Goal: Task Accomplishment & Management: Complete application form

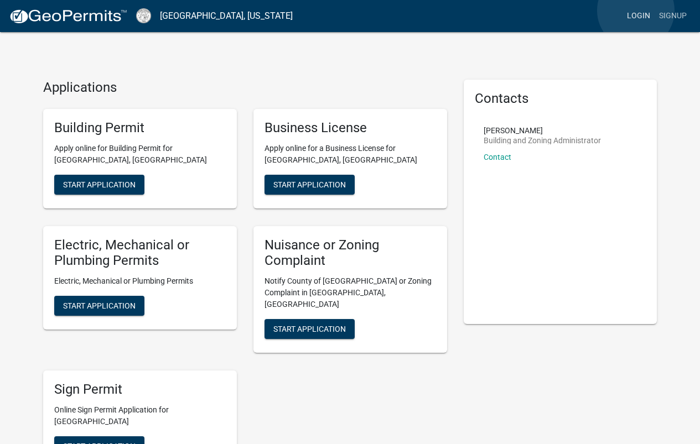
click at [635, 11] on link "Login" at bounding box center [638, 16] width 32 height 21
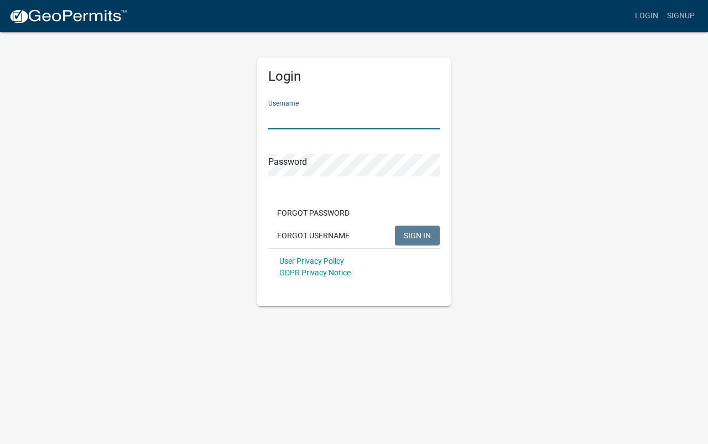
click at [326, 117] on input "Username" at bounding box center [353, 118] width 171 height 23
type input "hjlkelley1971"
click at [424, 234] on span "SIGN IN" at bounding box center [417, 235] width 27 height 9
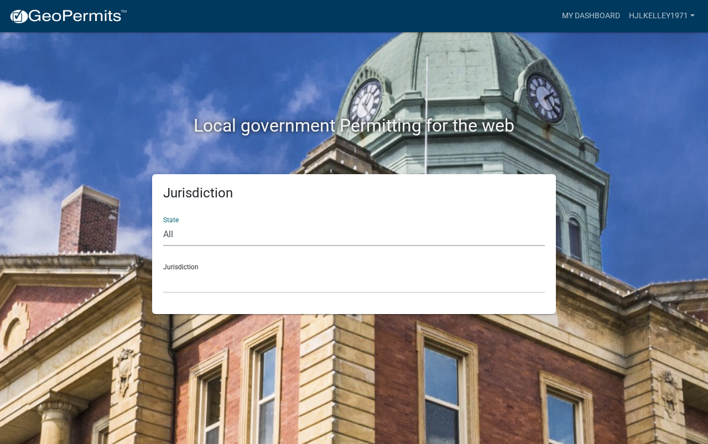
click at [200, 236] on select "All [US_STATE] [US_STATE] [US_STATE] [US_STATE] [US_STATE] [US_STATE] [US_STATE…" at bounding box center [354, 234] width 382 height 23
select select "[US_STATE]"
click at [163, 223] on select "All [US_STATE] [US_STATE] [US_STATE] [US_STATE] [US_STATE] [US_STATE] [US_STATE…" at bounding box center [354, 234] width 382 height 23
click at [199, 276] on select "[GEOGRAPHIC_DATA], [US_STATE][PERSON_NAME][GEOGRAPHIC_DATA], [US_STATE][PERSON_…" at bounding box center [354, 281] width 382 height 23
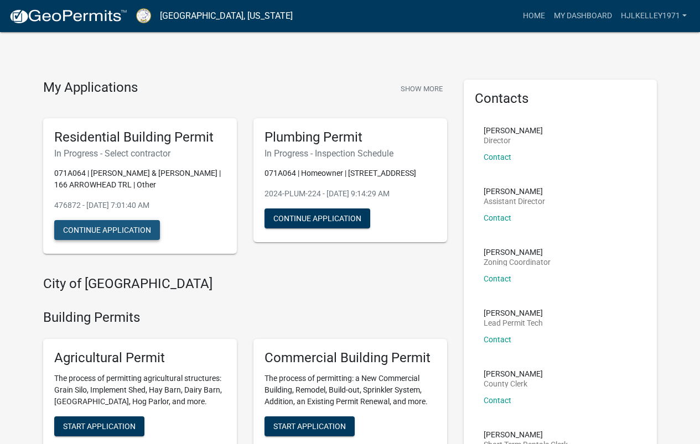
click at [133, 228] on button "Continue Application" at bounding box center [107, 230] width 106 height 20
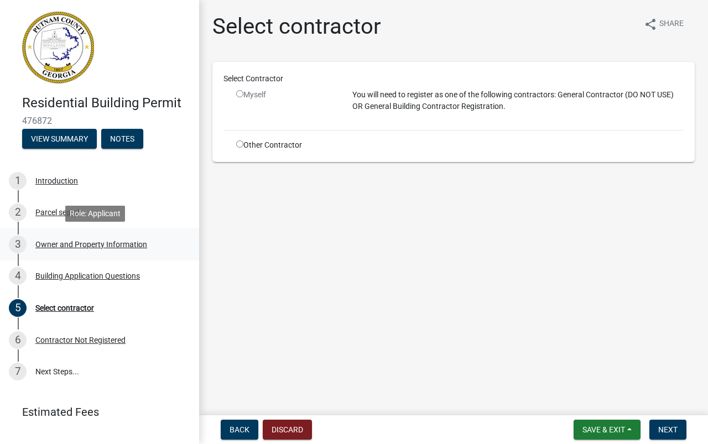
click at [42, 243] on div "Owner and Property Information" at bounding box center [91, 245] width 112 height 8
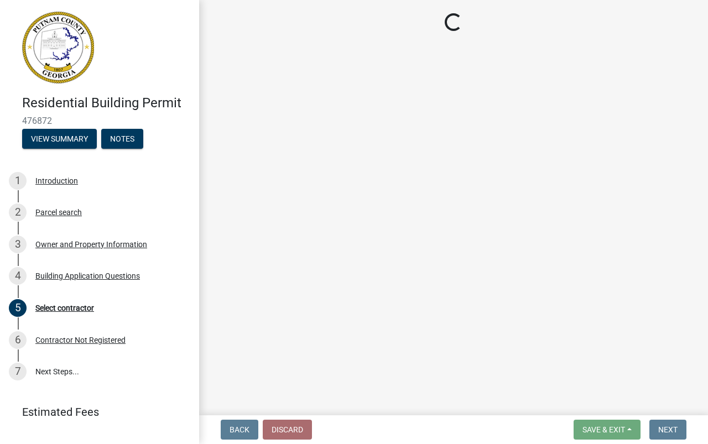
select select "34fe85c2-5f76-4343-b6bb-8ca387e0bed7"
select select "83394b22-4a11-496c-8e5c-75ade2e72faf"
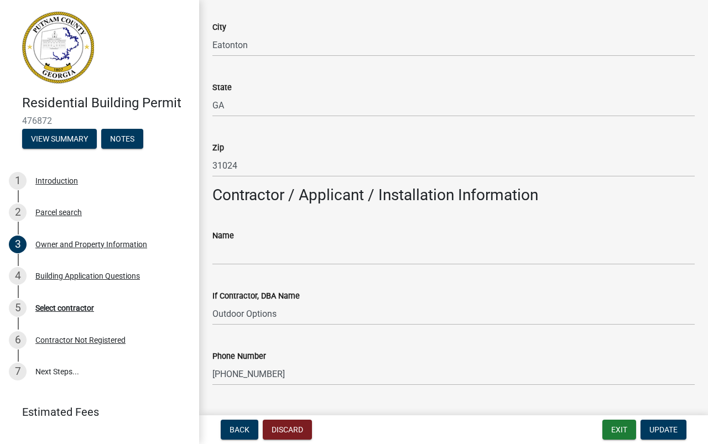
scroll to position [719, 0]
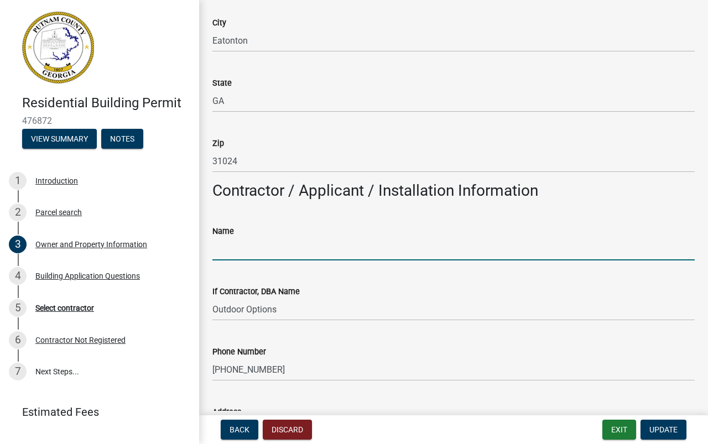
click at [267, 255] on input "Name" at bounding box center [453, 249] width 482 height 23
type input "[PERSON_NAME]"
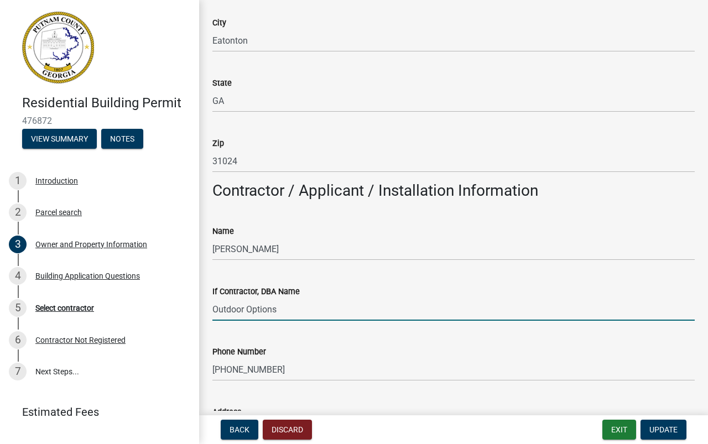
drag, startPoint x: 297, startPoint y: 316, endPoint x: 201, endPoint y: 322, distance: 96.4
click at [201, 322] on div "Owner and Property Information share Share Property Information Applicant Name …" at bounding box center [453, 411] width 509 height 2235
type input "Homeowner"
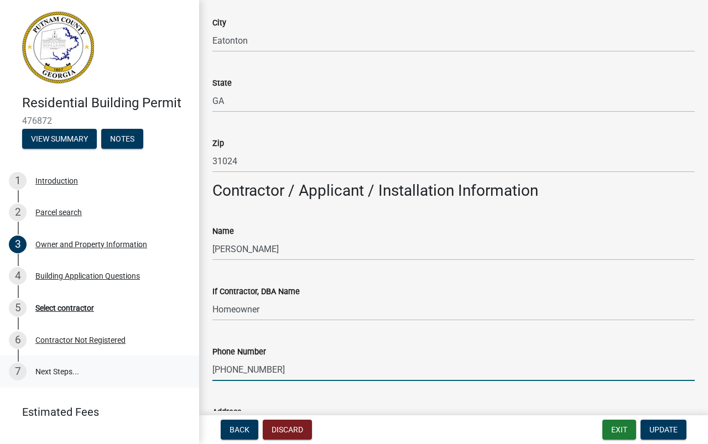
drag, startPoint x: 277, startPoint y: 368, endPoint x: 180, endPoint y: 380, distance: 97.5
click at [180, 380] on div "Residential Building Permit 476872 View Summary Notes 1 Introduction 2 Parcel s…" at bounding box center [354, 222] width 708 height 444
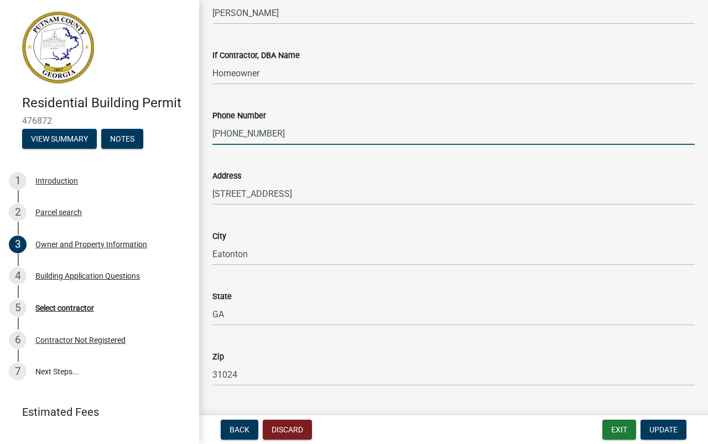
scroll to position [962, 0]
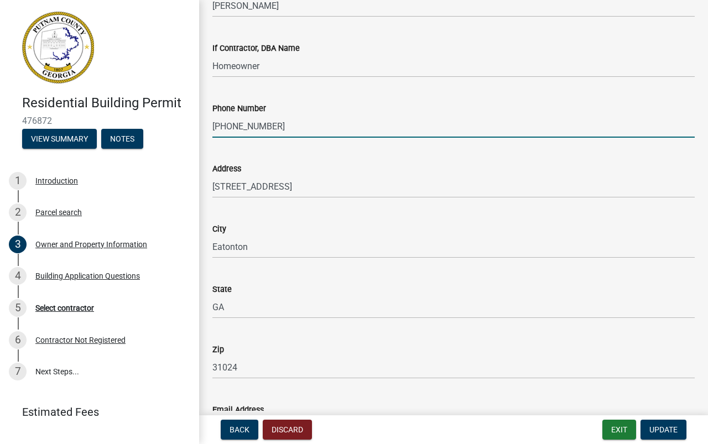
type input "[PHONE_NUMBER]"
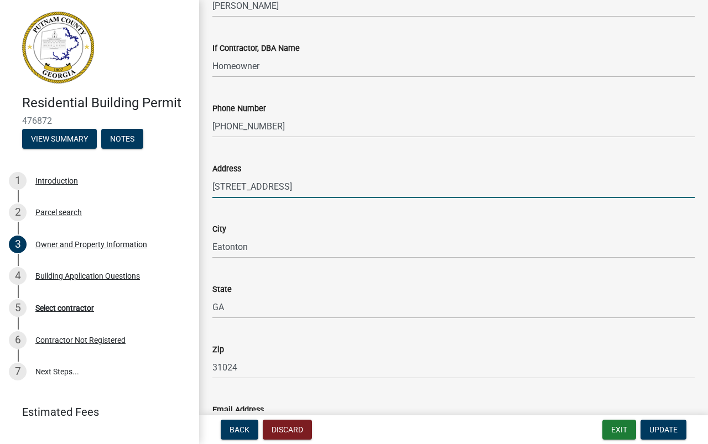
drag, startPoint x: 314, startPoint y: 188, endPoint x: 207, endPoint y: 196, distance: 107.0
click at [206, 196] on div "Address [STREET_ADDRESS]" at bounding box center [453, 172] width 499 height 51
type input "166 Arrowhead trail"
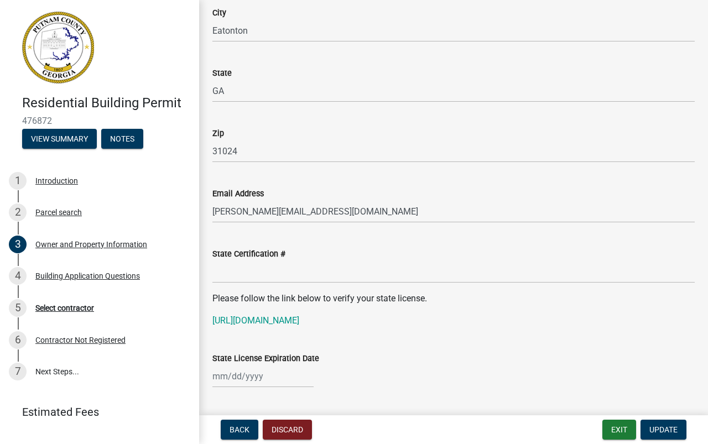
scroll to position [1183, 0]
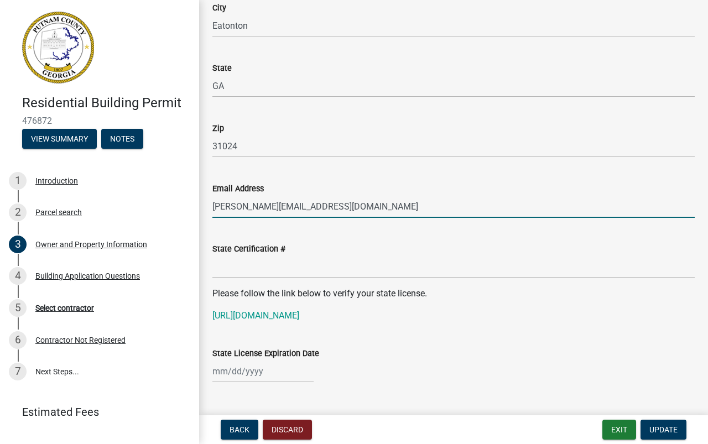
click at [359, 211] on input "[PERSON_NAME][EMAIL_ADDRESS][DOMAIN_NAME]" at bounding box center [453, 206] width 482 height 23
drag, startPoint x: 327, startPoint y: 207, endPoint x: 60, endPoint y: 200, distance: 266.6
click at [60, 200] on div "Residential Building Permit 476872 View Summary Notes 1 Introduction 2 Parcel s…" at bounding box center [354, 222] width 708 height 444
click at [322, 207] on input "Email Address" at bounding box center [453, 206] width 482 height 23
type input "[EMAIL_ADDRESS][DOMAIN_NAME]"
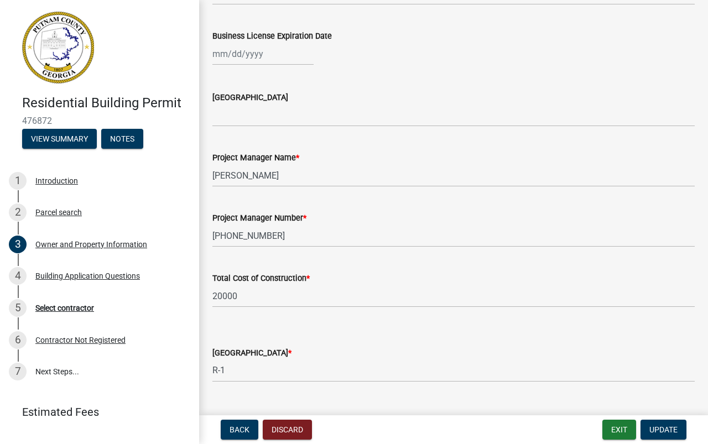
scroll to position [1626, 0]
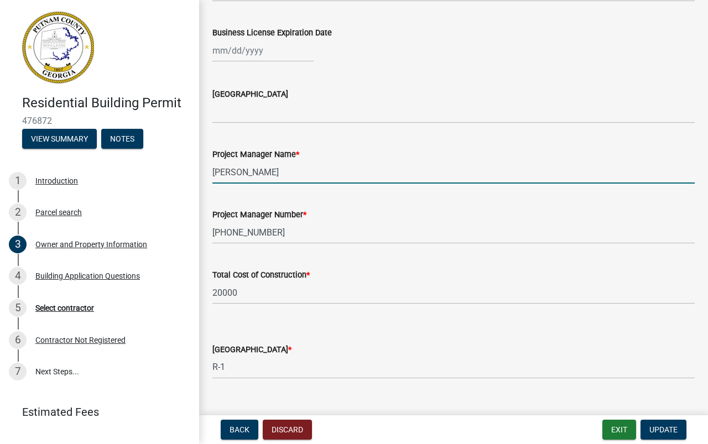
drag, startPoint x: 265, startPoint y: 173, endPoint x: 201, endPoint y: 179, distance: 63.9
type input "[PERSON_NAME] - Homeowner"
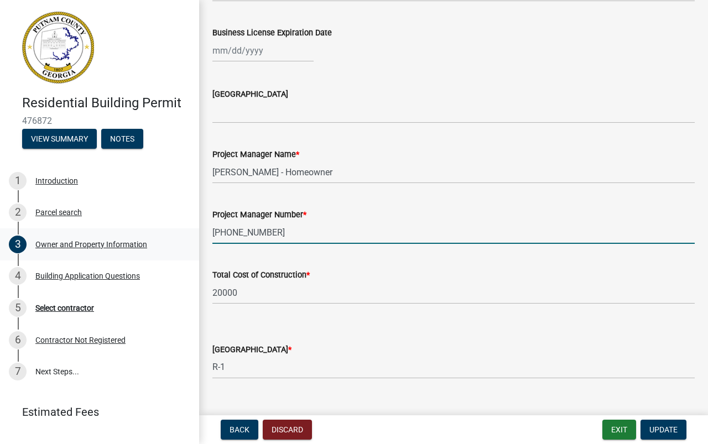
drag, startPoint x: 279, startPoint y: 233, endPoint x: 190, endPoint y: 234, distance: 88.5
click at [190, 234] on div "Residential Building Permit 476872 View Summary Notes 1 Introduction 2 Parcel s…" at bounding box center [354, 222] width 708 height 444
type input "[PHONE_NUMBER]"
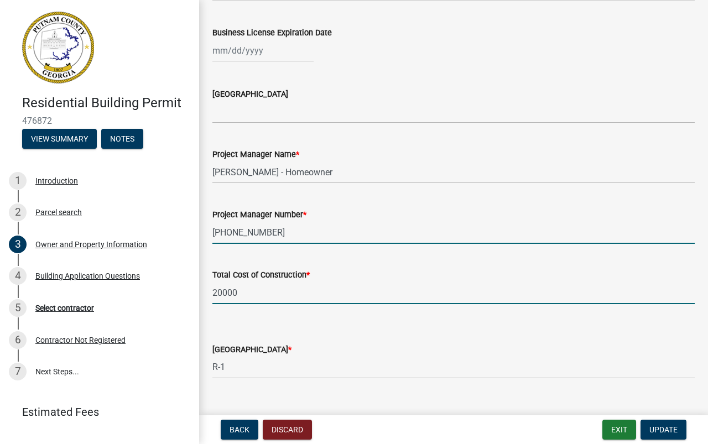
click at [243, 287] on input "20000" at bounding box center [453, 292] width 482 height 23
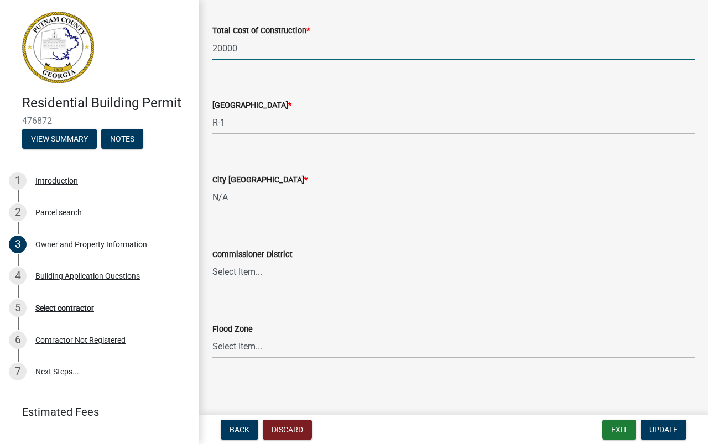
scroll to position [1871, 0]
click at [649, 427] on span "Update" at bounding box center [663, 429] width 28 height 9
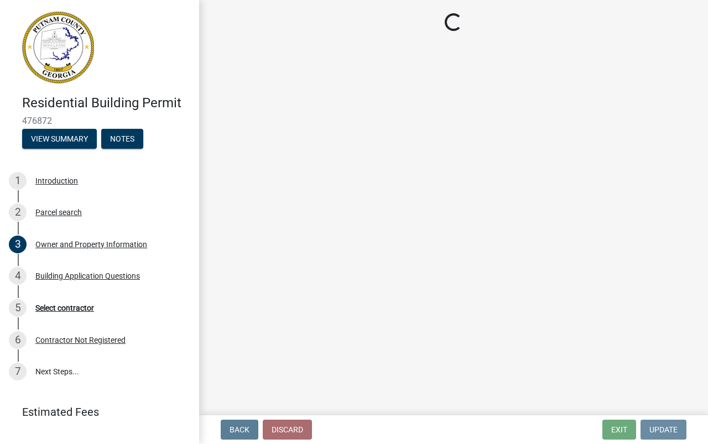
scroll to position [0, 0]
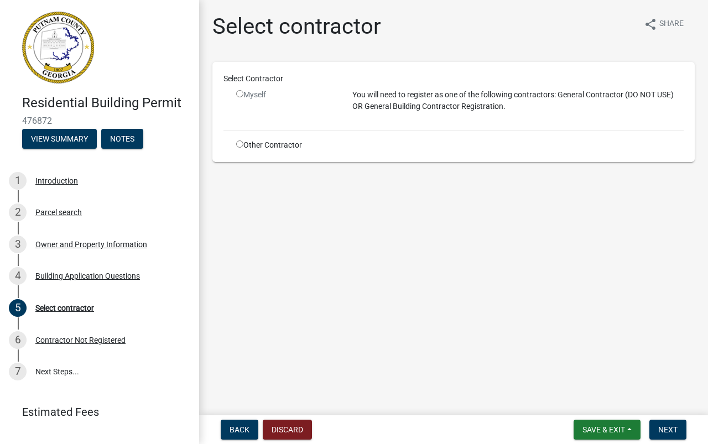
click at [241, 94] on input "radio" at bounding box center [239, 93] width 7 height 7
click at [238, 93] on input "radio" at bounding box center [239, 93] width 7 height 7
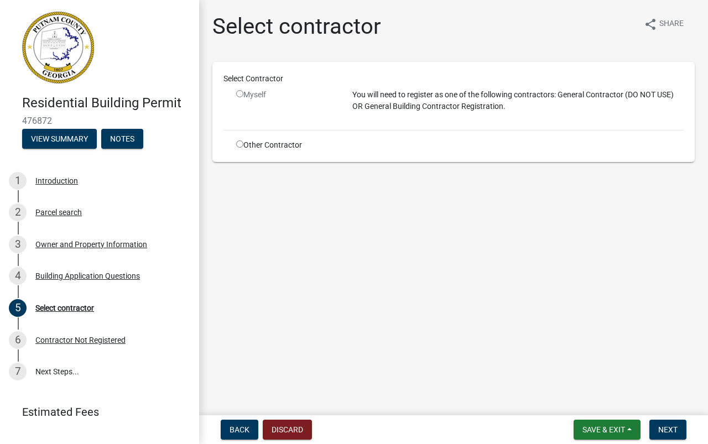
click at [378, 101] on p "You will need to register as one of the following contractors: General Contract…" at bounding box center [517, 100] width 331 height 23
click at [237, 93] on input "radio" at bounding box center [239, 93] width 7 height 7
radio input "false"
click at [51, 243] on div "Owner and Property Information" at bounding box center [91, 245] width 112 height 8
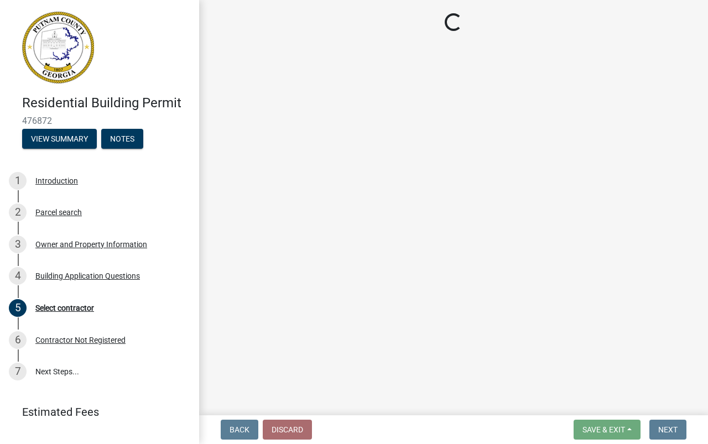
select select "34fe85c2-5f76-4343-b6bb-8ca387e0bed7"
select select "83394b22-4a11-496c-8e5c-75ade2e72faf"
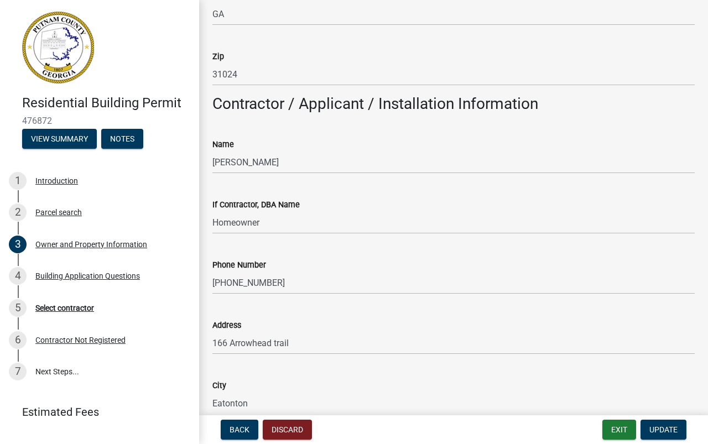
scroll to position [774, 0]
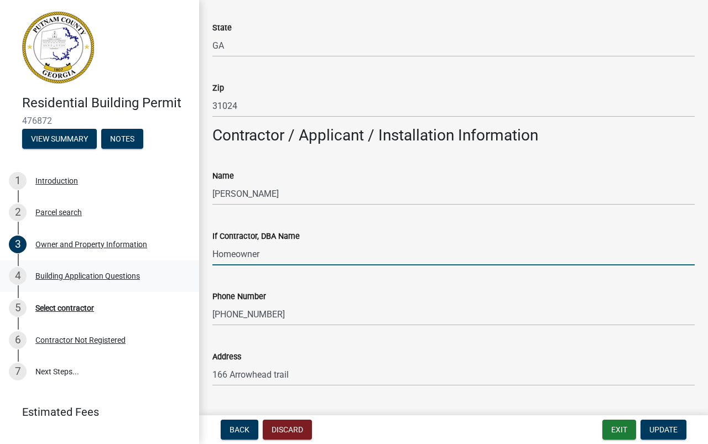
drag, startPoint x: 284, startPoint y: 259, endPoint x: 156, endPoint y: 264, distance: 127.3
click at [156, 264] on div "Residential Building Permit 476872 View Summary Notes 1 Introduction 2 Parcel s…" at bounding box center [354, 222] width 708 height 444
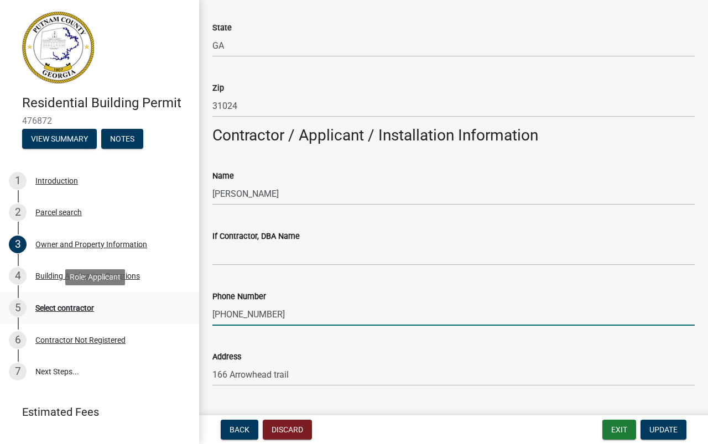
drag, startPoint x: 268, startPoint y: 314, endPoint x: 174, endPoint y: 323, distance: 94.4
click at [174, 323] on div "Residential Building Permit 476872 View Summary Notes 1 Introduction 2 Parcel s…" at bounding box center [354, 222] width 708 height 444
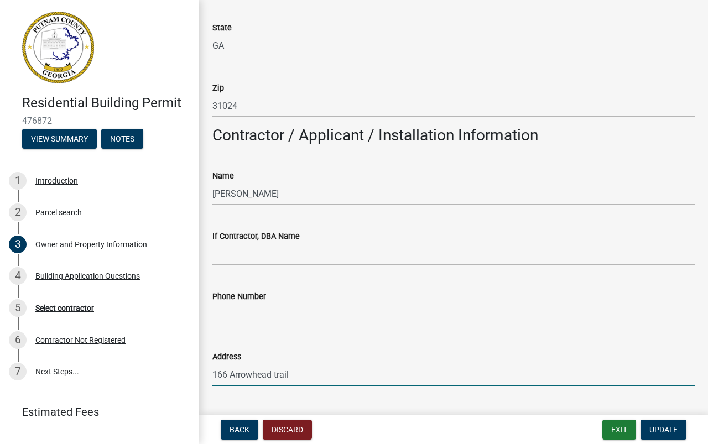
drag, startPoint x: 309, startPoint y: 372, endPoint x: 211, endPoint y: 382, distance: 98.9
click at [211, 382] on div "Address [STREET_ADDRESS]" at bounding box center [453, 360] width 499 height 51
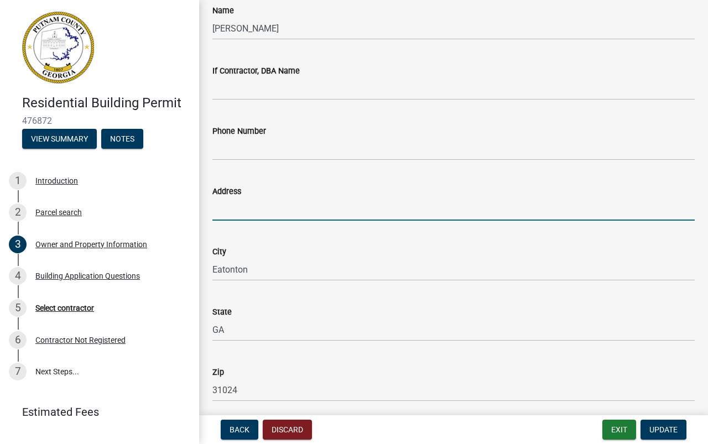
scroll to position [940, 0]
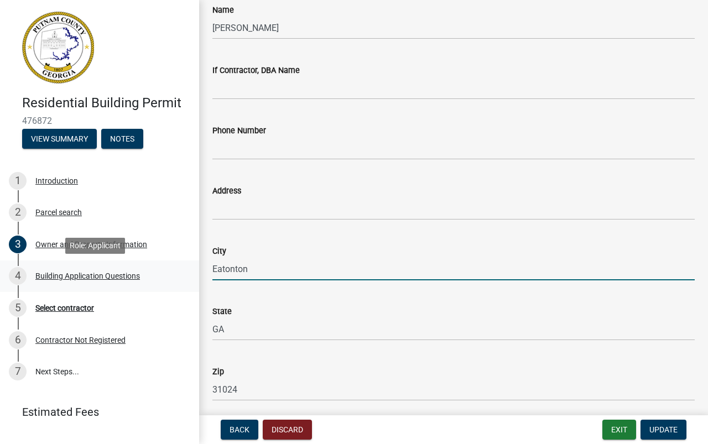
drag, startPoint x: 280, startPoint y: 266, endPoint x: 223, endPoint y: 299, distance: 65.6
click at [176, 275] on div "Residential Building Permit 476872 View Summary Notes 1 Introduction 2 Parcel s…" at bounding box center [354, 222] width 708 height 444
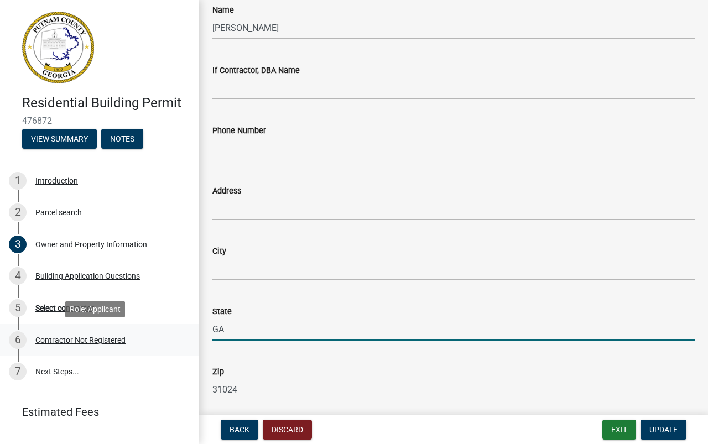
drag, startPoint x: 270, startPoint y: 329, endPoint x: 185, endPoint y: 334, distance: 84.8
click at [185, 334] on div "Residential Building Permit 476872 View Summary Notes 1 Introduction 2 Parcel s…" at bounding box center [354, 222] width 708 height 444
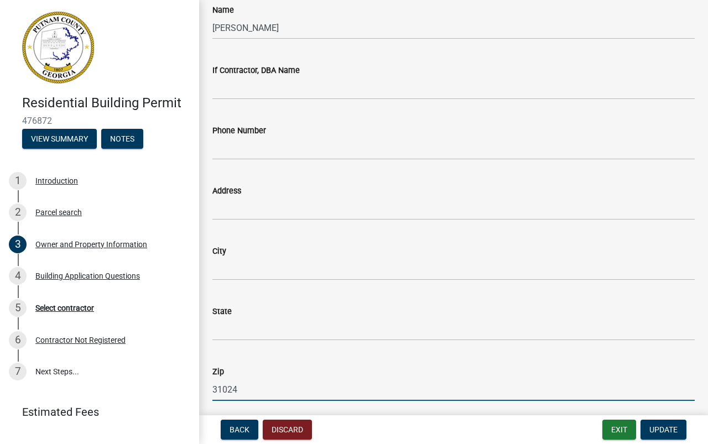
drag, startPoint x: 250, startPoint y: 385, endPoint x: 203, endPoint y: 395, distance: 48.2
click at [203, 395] on div "Owner and Property Information share Share Property Information Applicant Name …" at bounding box center [453, 190] width 509 height 2235
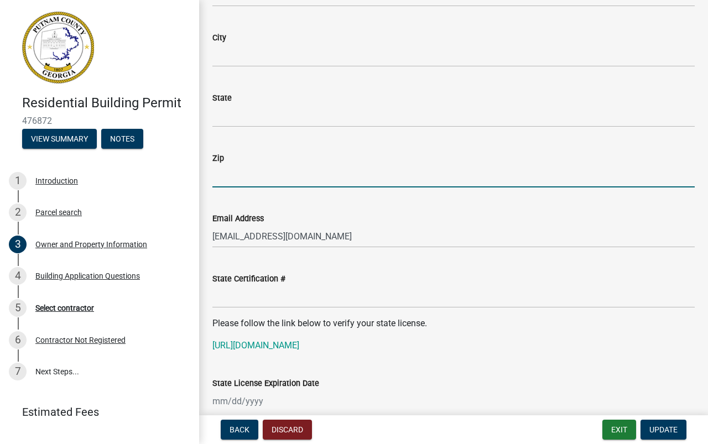
scroll to position [1161, 0]
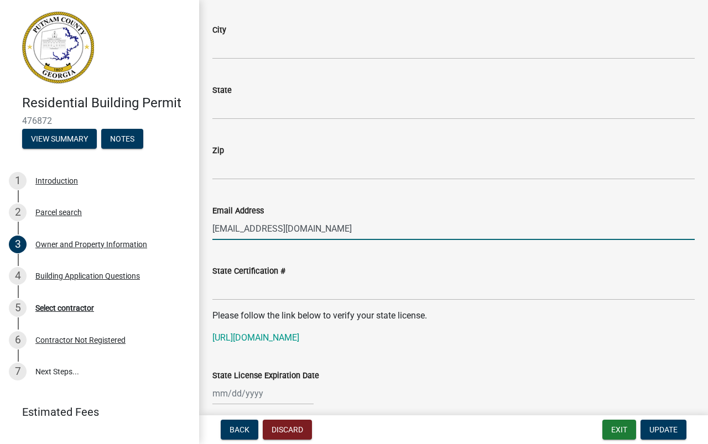
drag, startPoint x: 323, startPoint y: 227, endPoint x: 191, endPoint y: 230, distance: 131.6
click at [191, 230] on div "Residential Building Permit 476872 View Summary Notes 1 Introduction 2 Parcel s…" at bounding box center [354, 222] width 708 height 444
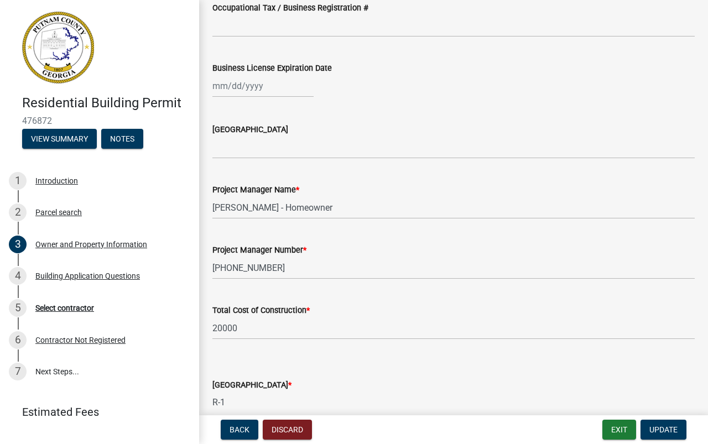
scroll to position [1604, 0]
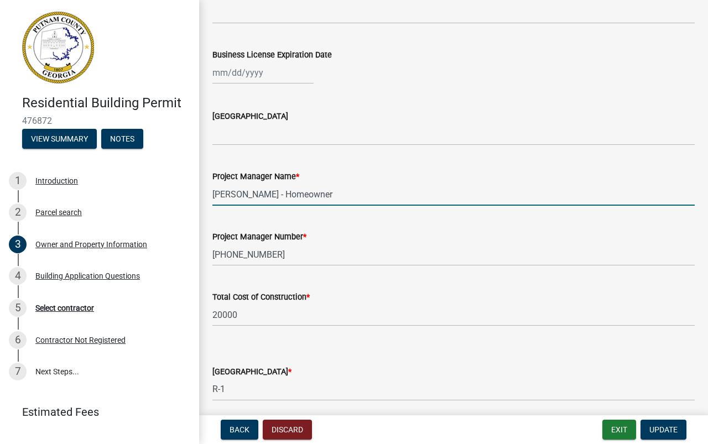
drag, startPoint x: 330, startPoint y: 194, endPoint x: 211, endPoint y: 203, distance: 119.3
click at [211, 203] on div "Project Manager Name * [PERSON_NAME] - Homeowner" at bounding box center [453, 179] width 499 height 51
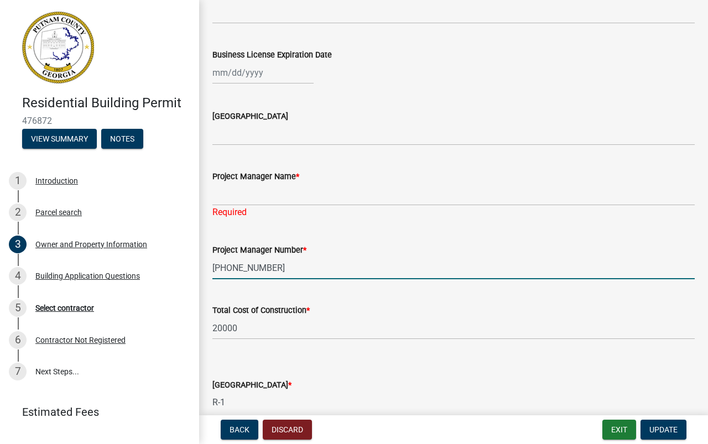
drag, startPoint x: 220, startPoint y: 254, endPoint x: 199, endPoint y: 255, distance: 21.6
click at [199, 255] on div "Residential Building Permit 476872 View Summary Notes 1 Introduction 2 Parcel s…" at bounding box center [354, 222] width 708 height 444
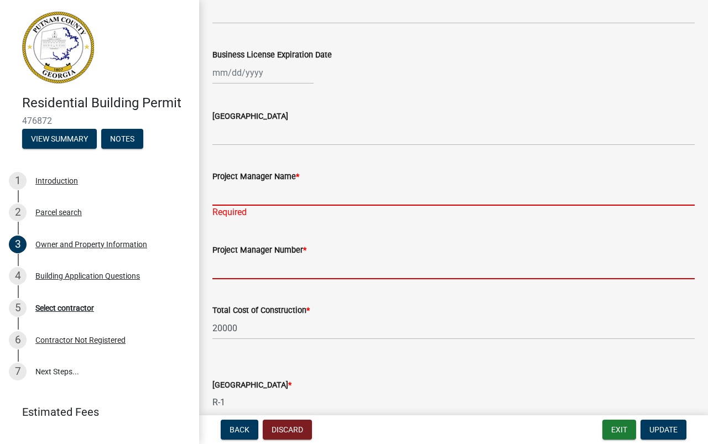
click at [273, 196] on input "Project Manager Name *" at bounding box center [453, 194] width 482 height 23
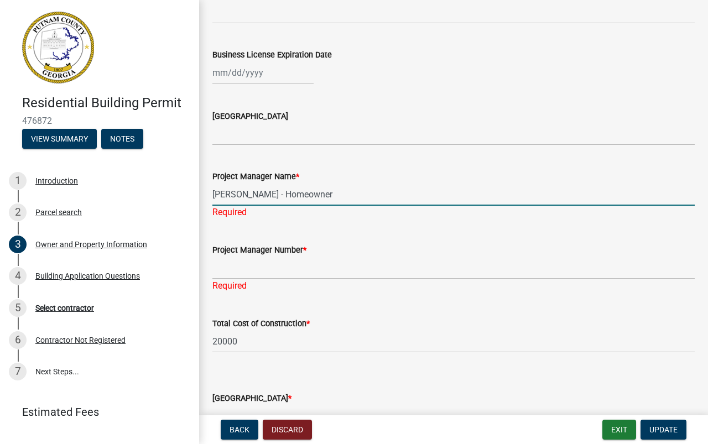
type input "[PERSON_NAME] - Homeowner"
click at [307, 269] on div "Project Manager Number * Required" at bounding box center [453, 260] width 482 height 65
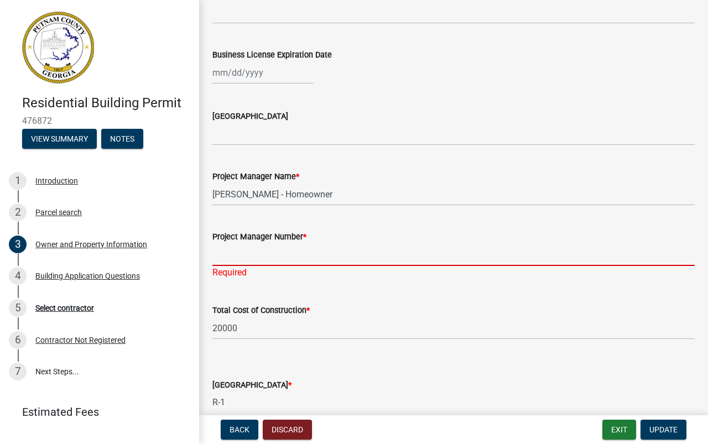
type input "6782270926"
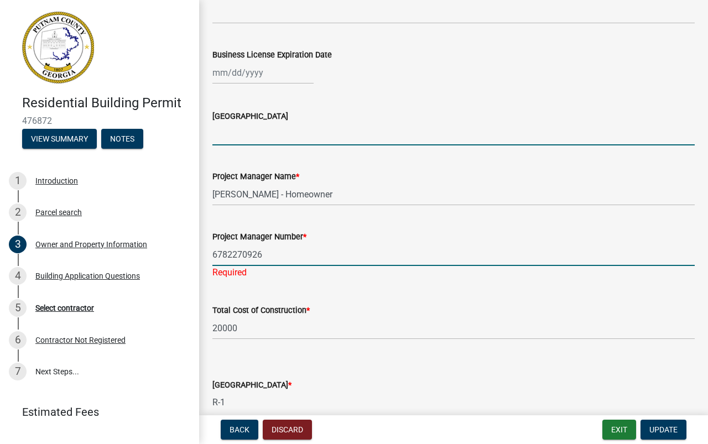
type input "GA"
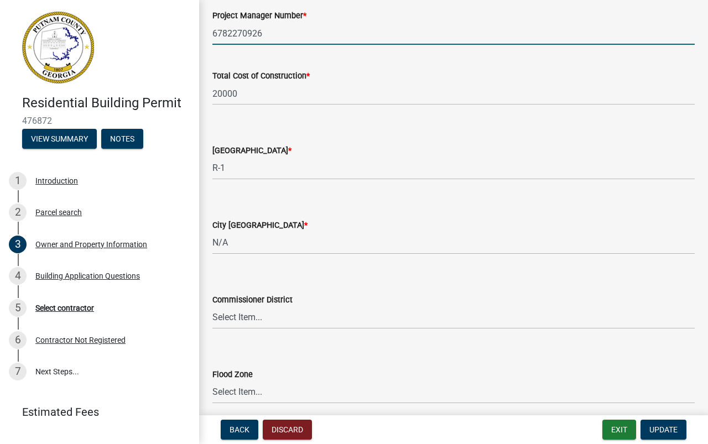
scroll to position [1871, 0]
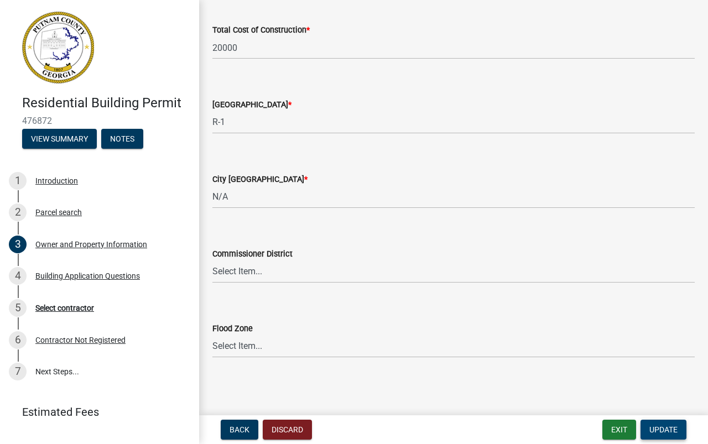
click at [671, 429] on span "Update" at bounding box center [663, 429] width 28 height 9
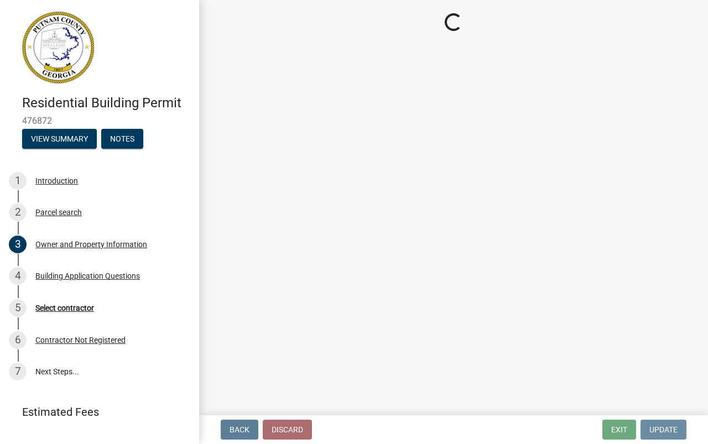
scroll to position [0, 0]
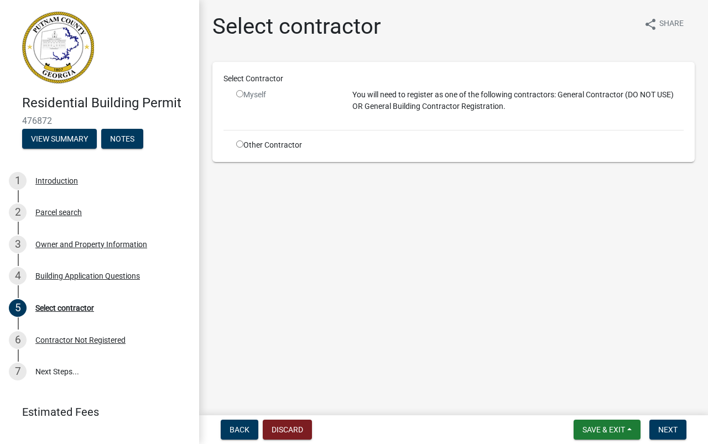
click at [239, 93] on input "radio" at bounding box center [239, 93] width 7 height 7
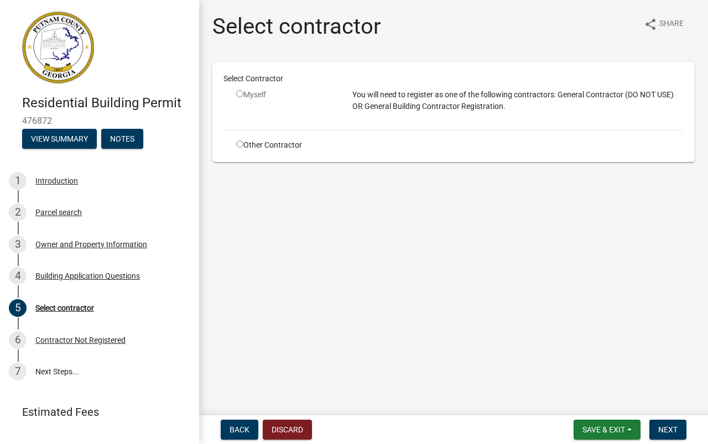
click at [239, 93] on input "radio" at bounding box center [239, 93] width 7 height 7
radio input "false"
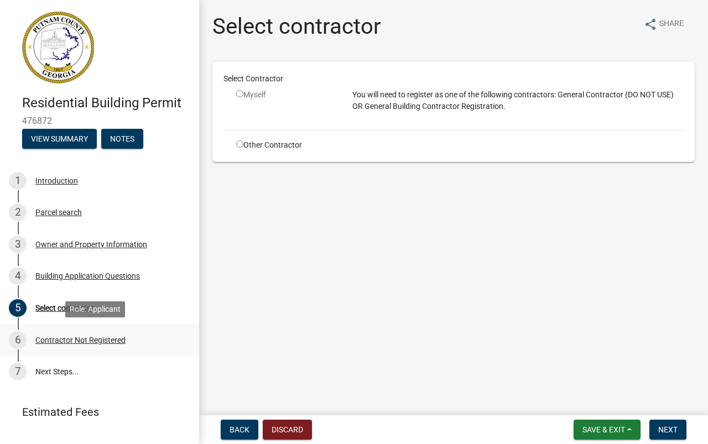
click at [67, 340] on div "Contractor Not Registered" at bounding box center [80, 340] width 90 height 8
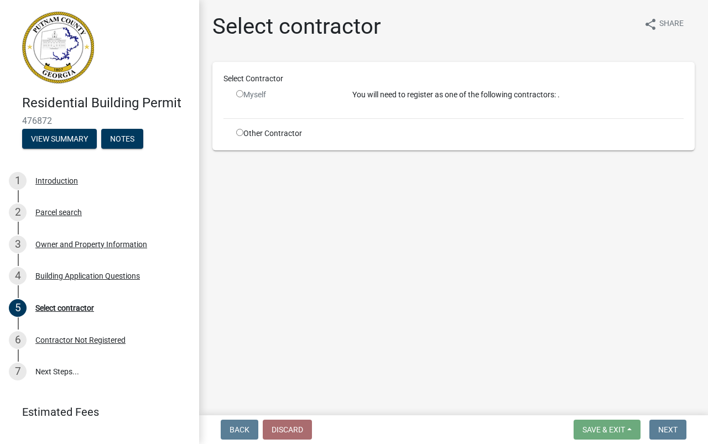
click at [238, 94] on input "radio" at bounding box center [239, 93] width 7 height 7
radio input "false"
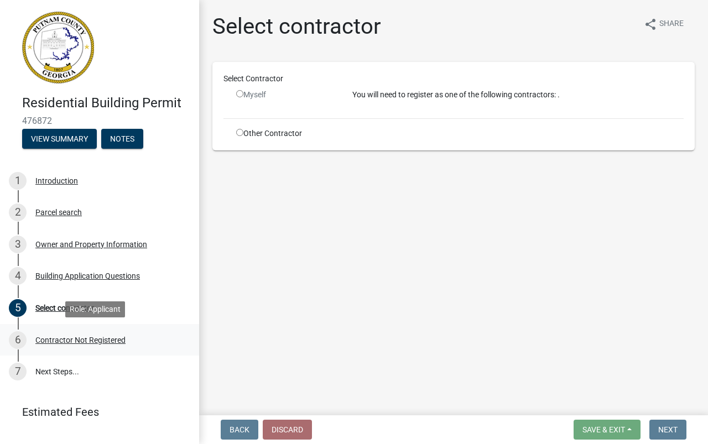
click at [52, 339] on div "Contractor Not Registered" at bounding box center [80, 340] width 90 height 8
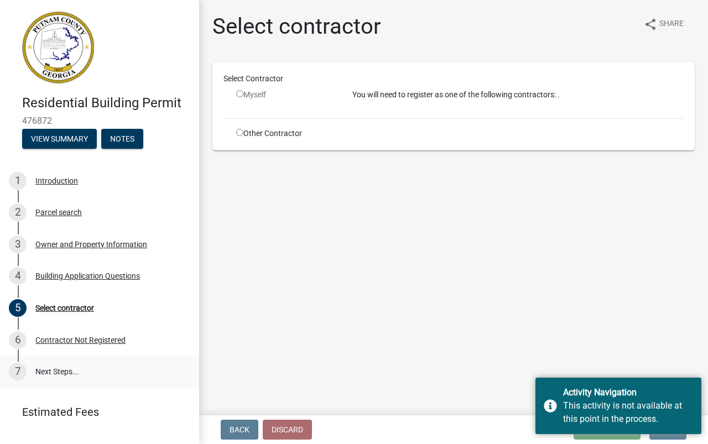
click at [48, 370] on link "7 Next Steps..." at bounding box center [99, 372] width 199 height 32
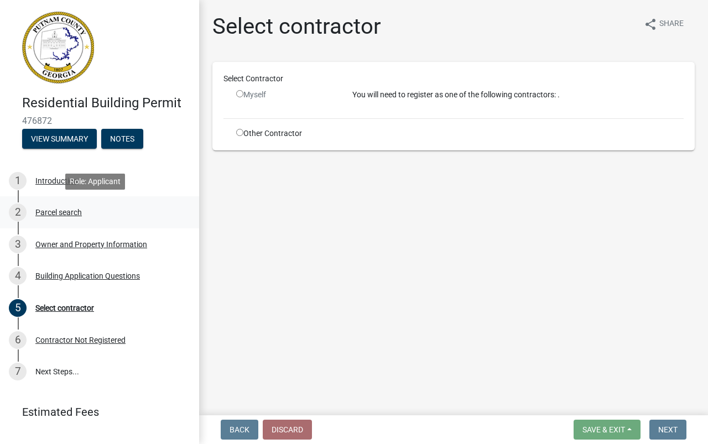
click at [51, 213] on div "Parcel search" at bounding box center [58, 212] width 46 height 8
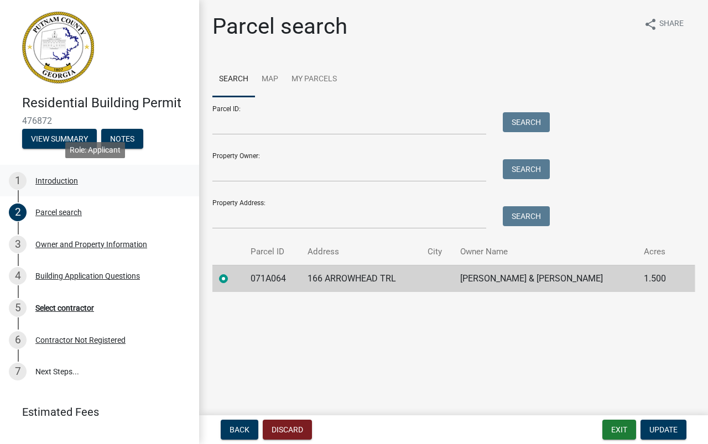
click at [54, 180] on div "Introduction" at bounding box center [56, 181] width 43 height 8
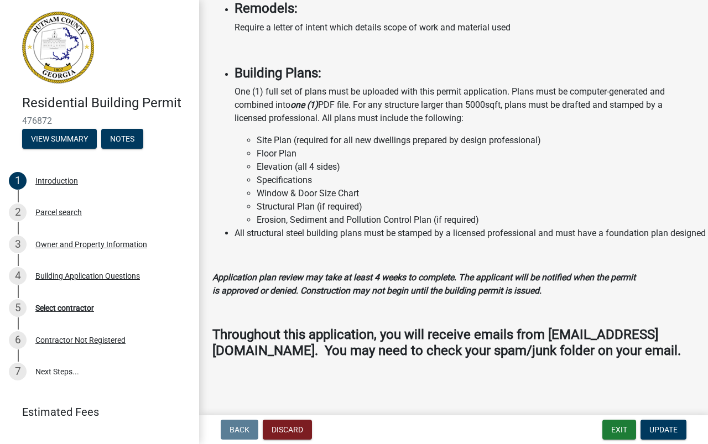
scroll to position [1051, 0]
click at [60, 274] on div "Building Application Questions" at bounding box center [87, 276] width 105 height 8
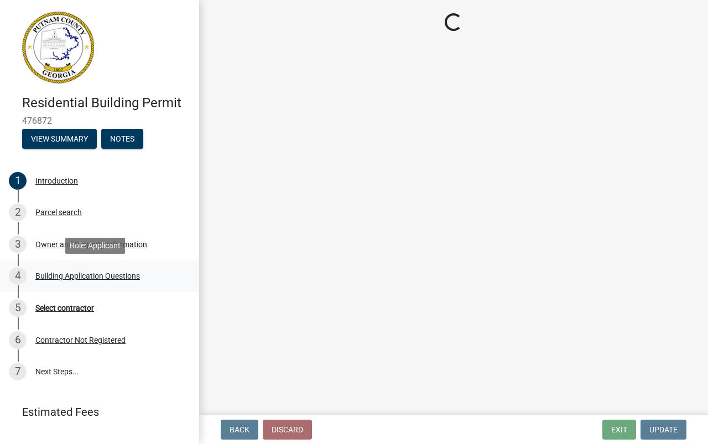
scroll to position [0, 0]
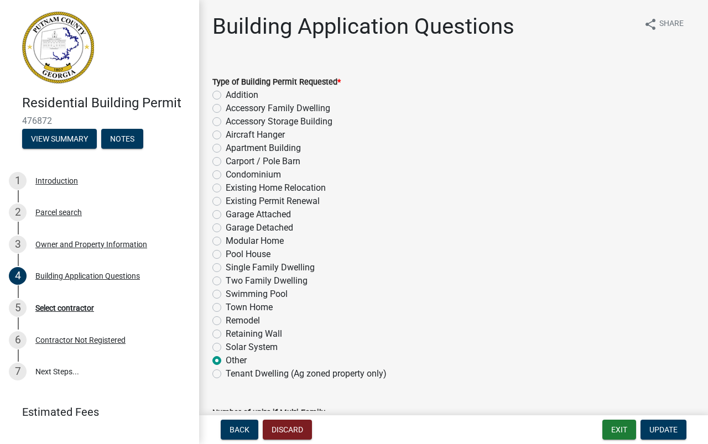
click at [226, 228] on label "Garage Detached" at bounding box center [259, 227] width 67 height 13
click at [226, 228] on input "Garage Detached" at bounding box center [229, 224] width 7 height 7
radio input "true"
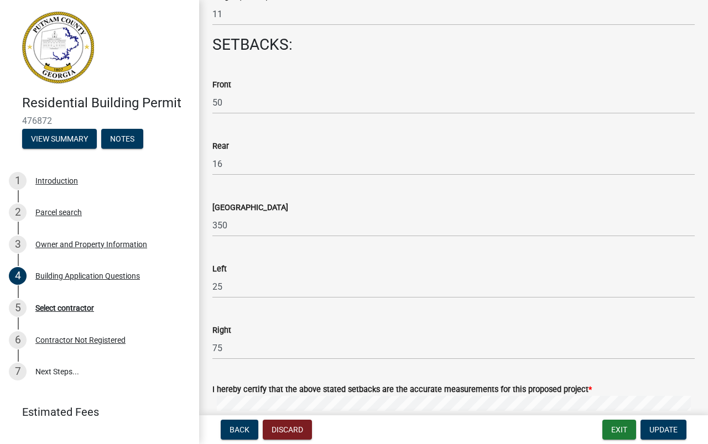
scroll to position [1570, 0]
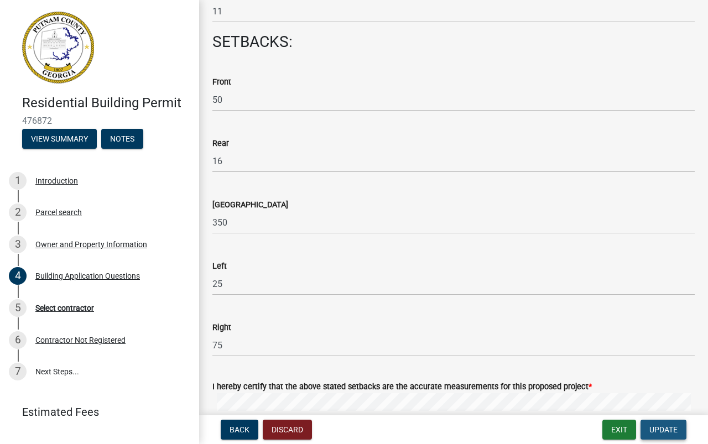
click at [660, 429] on span "Update" at bounding box center [663, 429] width 28 height 9
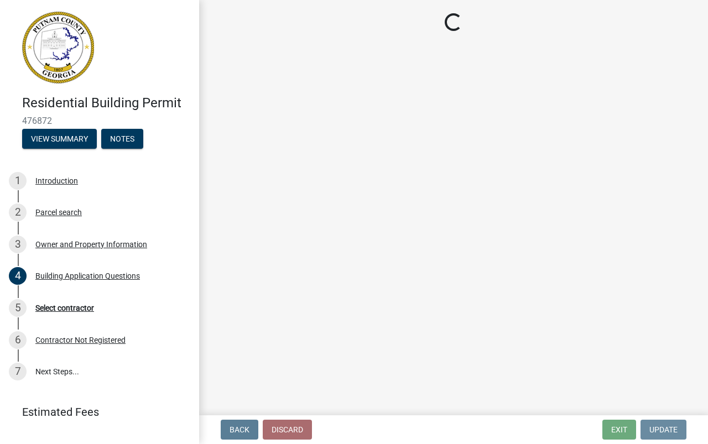
scroll to position [0, 0]
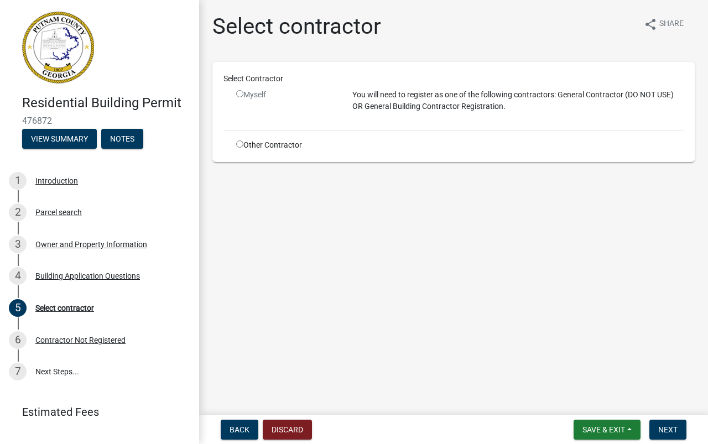
click at [239, 95] on input "radio" at bounding box center [239, 93] width 7 height 7
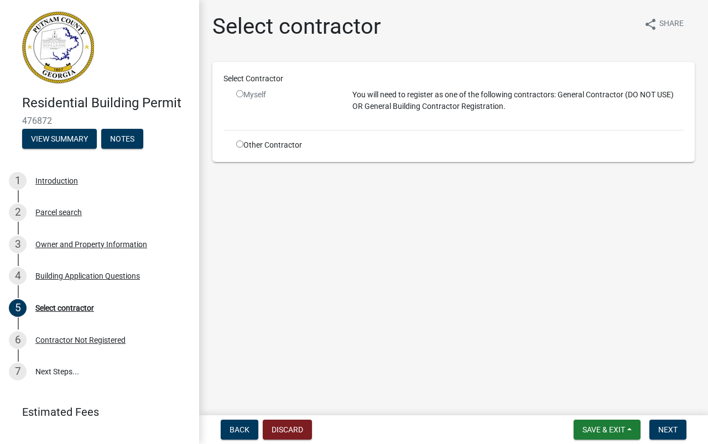
click at [239, 95] on input "radio" at bounding box center [239, 93] width 7 height 7
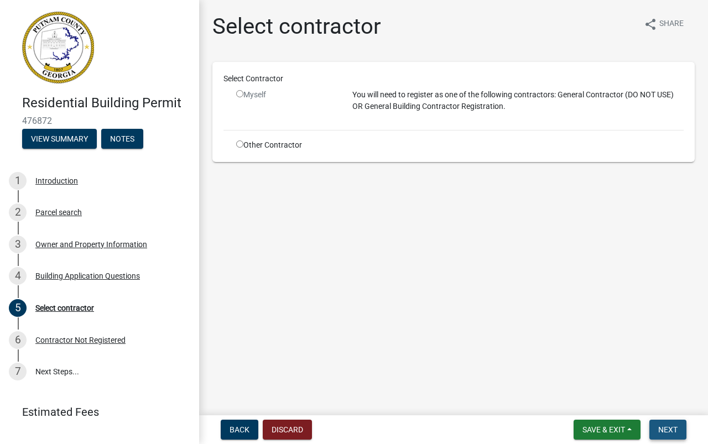
click at [665, 429] on span "Next" at bounding box center [667, 429] width 19 height 9
click at [239, 93] on input "radio" at bounding box center [239, 93] width 7 height 7
radio input "false"
click at [238, 142] on input "radio" at bounding box center [239, 143] width 7 height 7
radio input "true"
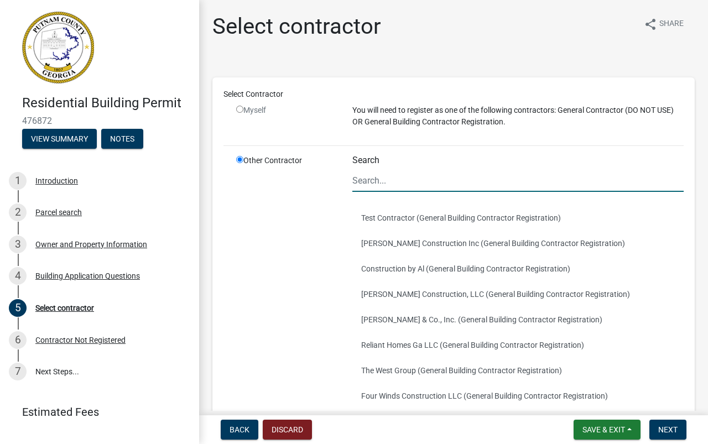
click at [389, 184] on input "Search" at bounding box center [517, 180] width 331 height 23
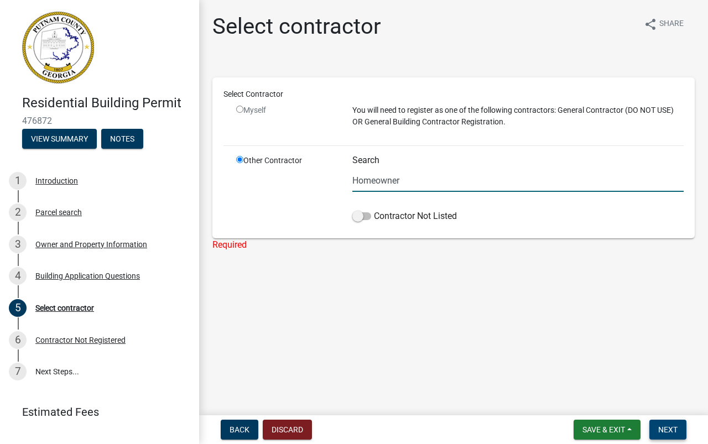
type input "Homeowner"
click at [664, 430] on span "Next" at bounding box center [667, 429] width 19 height 9
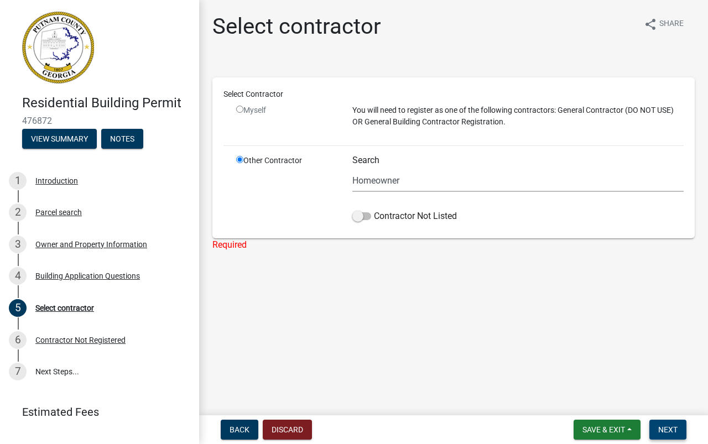
click at [664, 430] on span "Next" at bounding box center [667, 429] width 19 height 9
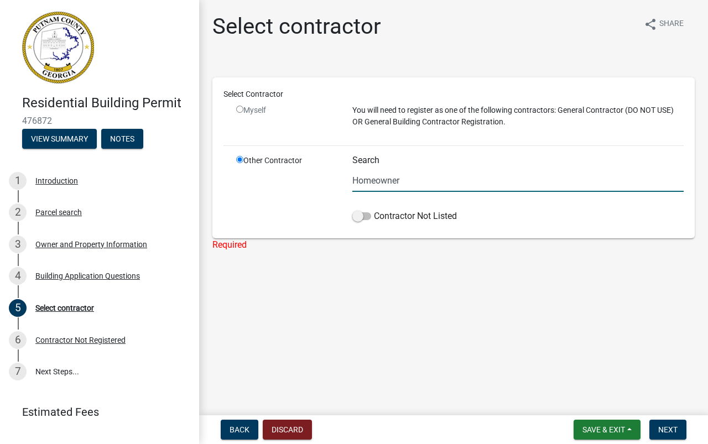
drag, startPoint x: 424, startPoint y: 181, endPoint x: 310, endPoint y: 185, distance: 114.0
click at [310, 182] on div "Other Contractor Search Homeowner Contractor Not Listed" at bounding box center [460, 191] width 464 height 72
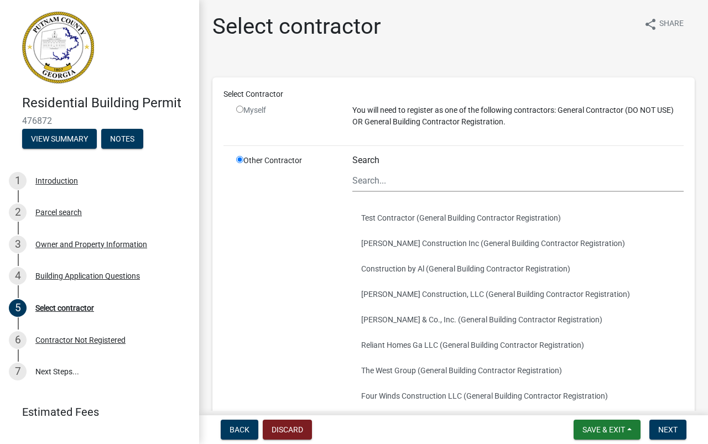
click at [239, 109] on input "radio" at bounding box center [239, 109] width 7 height 7
radio input "false"
radio input "true"
click at [237, 156] on input "radio" at bounding box center [239, 159] width 7 height 7
click at [239, 160] on input "radio" at bounding box center [239, 159] width 7 height 7
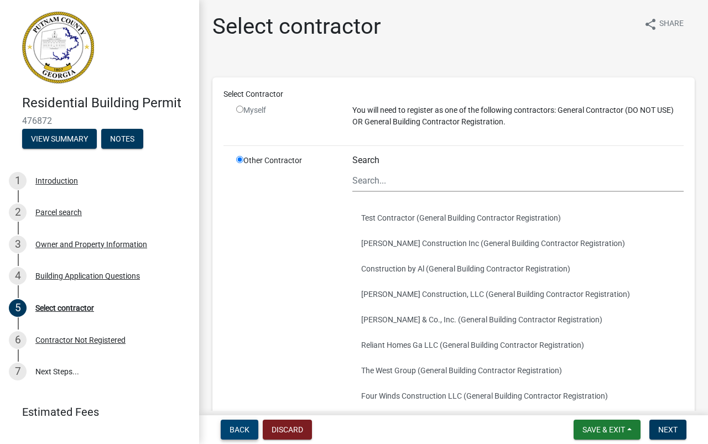
click at [239, 428] on span "Back" at bounding box center [239, 429] width 20 height 9
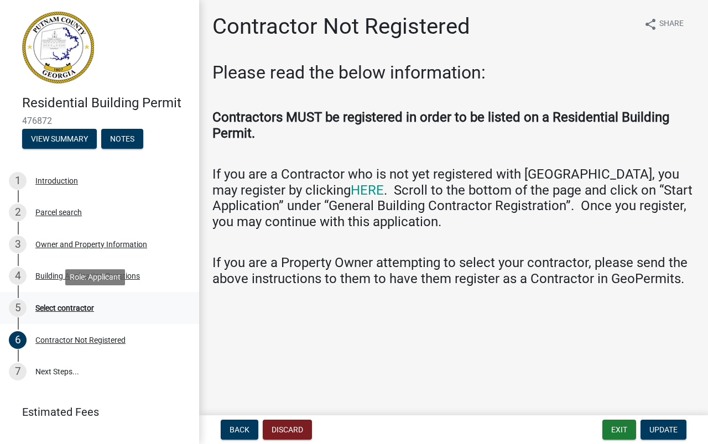
click at [67, 304] on div "Select contractor" at bounding box center [64, 308] width 59 height 8
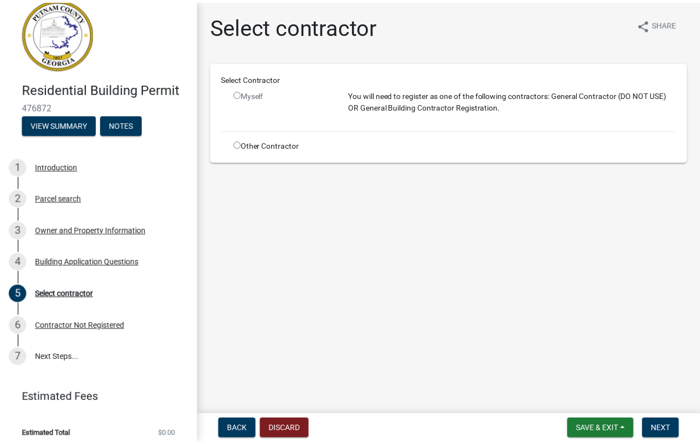
scroll to position [22, 0]
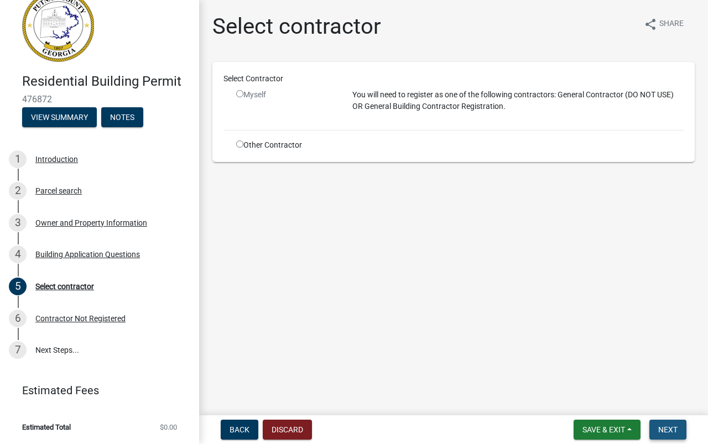
click at [667, 433] on span "Next" at bounding box center [667, 429] width 19 height 9
click at [602, 429] on span "Save & Exit" at bounding box center [603, 429] width 43 height 9
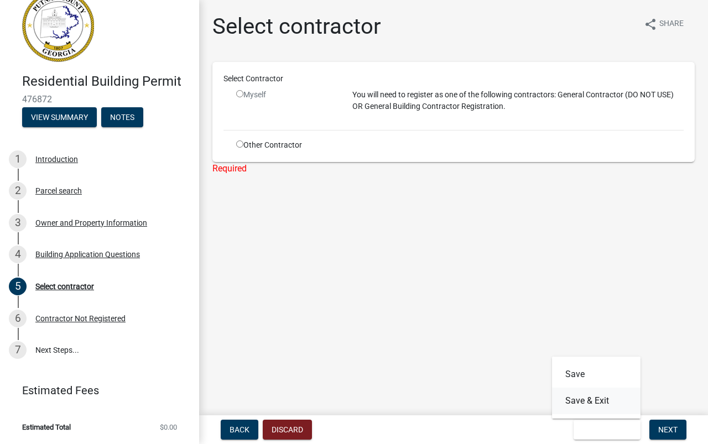
click at [586, 398] on button "Save & Exit" at bounding box center [596, 401] width 88 height 27
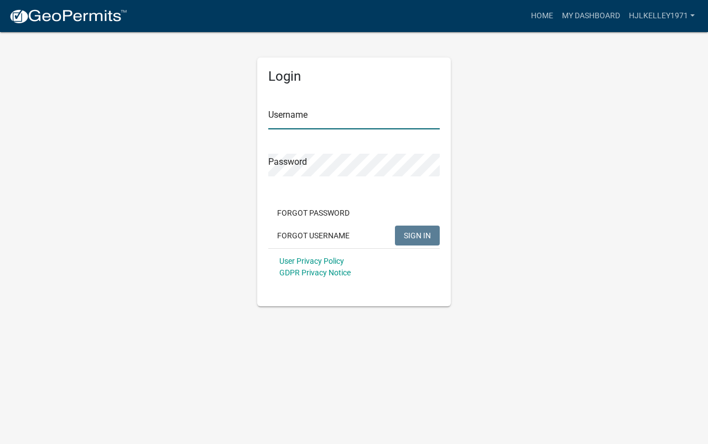
click at [325, 119] on input "Username" at bounding box center [353, 118] width 171 height 23
type input "hjlkelley1971"
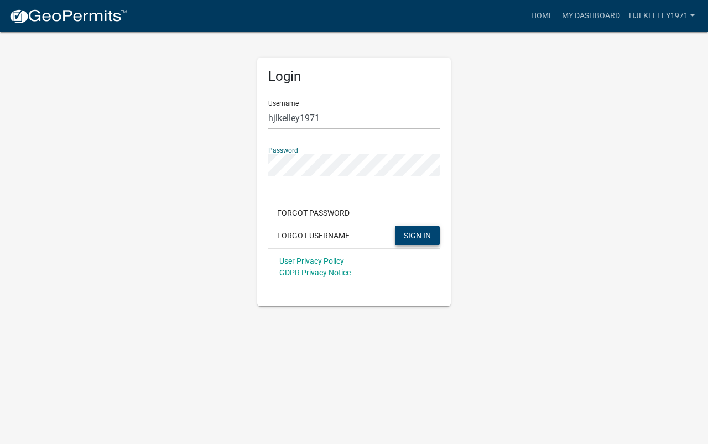
click at [419, 236] on span "SIGN IN" at bounding box center [417, 235] width 27 height 9
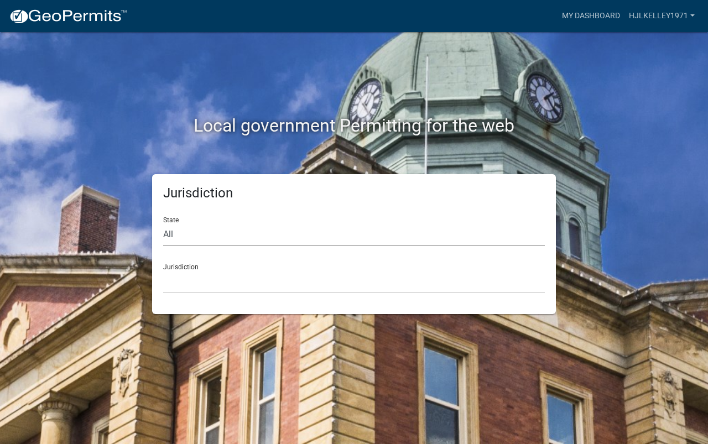
click at [274, 236] on select "All [US_STATE] [US_STATE] [US_STATE] [US_STATE] [US_STATE] [US_STATE] [US_STATE…" at bounding box center [354, 234] width 382 height 23
select select "[US_STATE]"
click at [163, 223] on select "All [US_STATE] [US_STATE] [US_STATE] [US_STATE] [US_STATE] [US_STATE] [US_STATE…" at bounding box center [354, 234] width 382 height 23
click at [229, 282] on select "[GEOGRAPHIC_DATA], [US_STATE][PERSON_NAME][GEOGRAPHIC_DATA], [US_STATE][PERSON_…" at bounding box center [354, 281] width 382 height 23
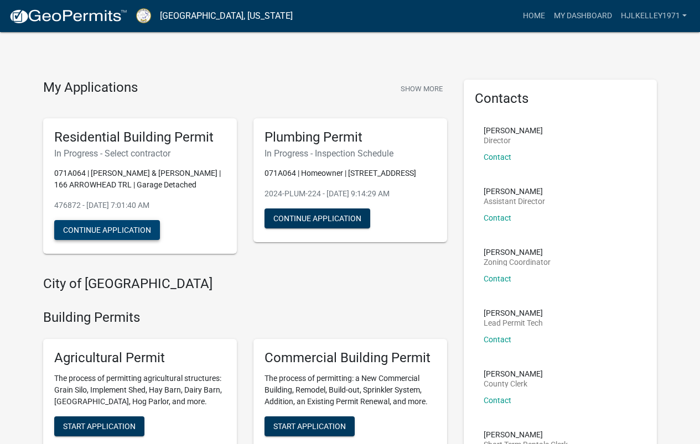
click at [122, 227] on button "Continue Application" at bounding box center [107, 230] width 106 height 20
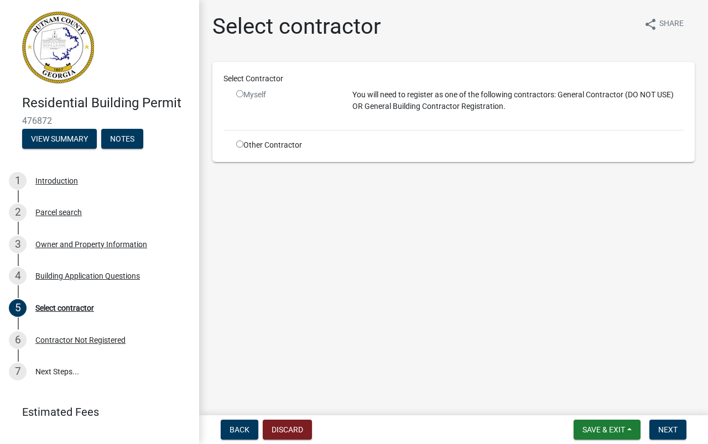
click at [238, 92] on input "radio" at bounding box center [239, 93] width 7 height 7
click at [238, 95] on input "radio" at bounding box center [239, 93] width 7 height 7
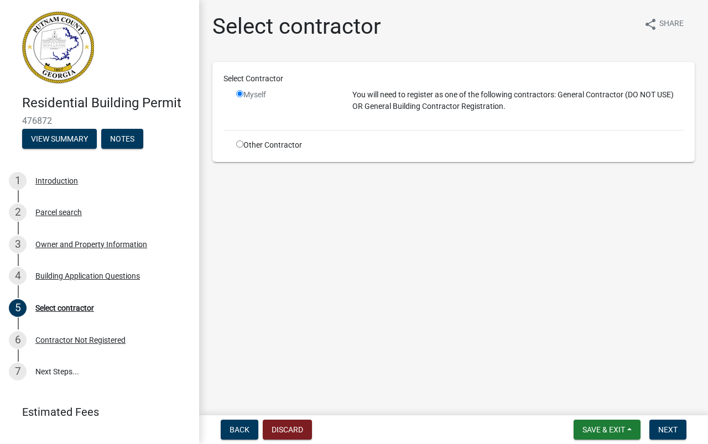
radio input "false"
click at [76, 243] on div "Owner and Property Information" at bounding box center [91, 245] width 112 height 8
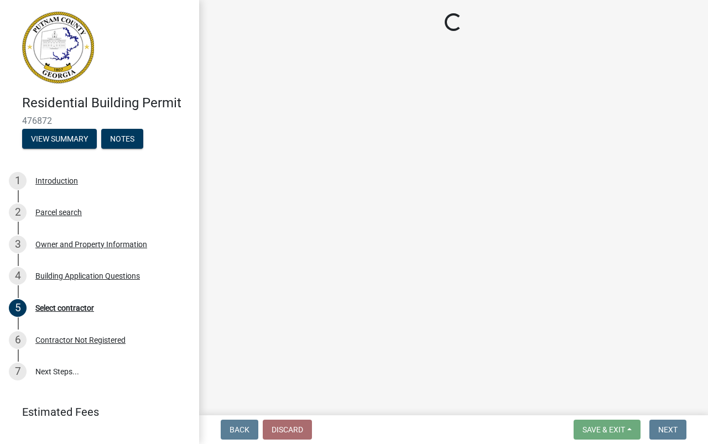
select select "34fe85c2-5f76-4343-b6bb-8ca387e0bed7"
select select "83394b22-4a11-496c-8e5c-75ade2e72faf"
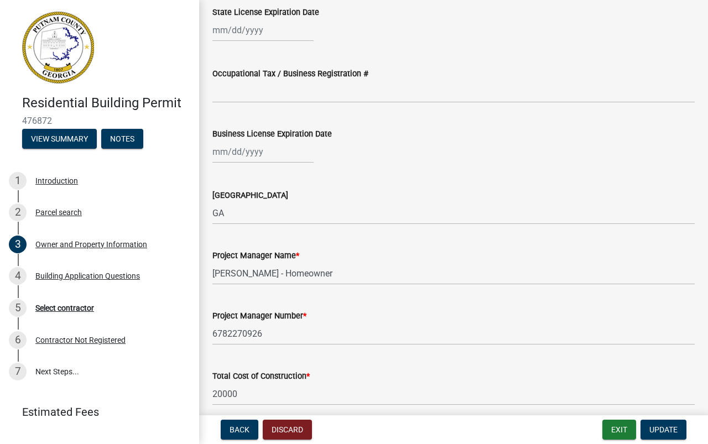
scroll to position [1493, 0]
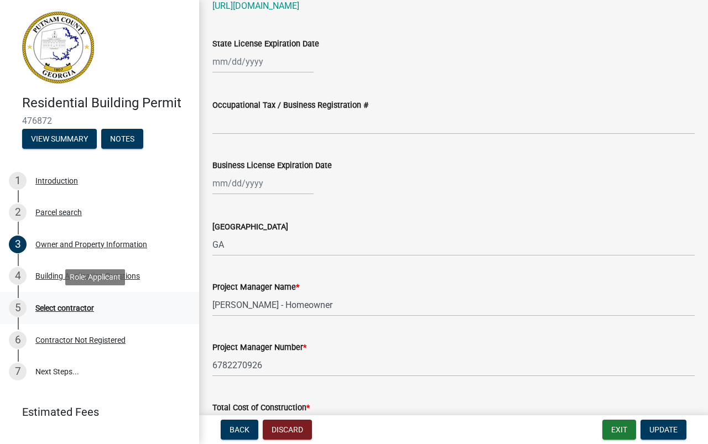
click at [48, 310] on div "Select contractor" at bounding box center [64, 308] width 59 height 8
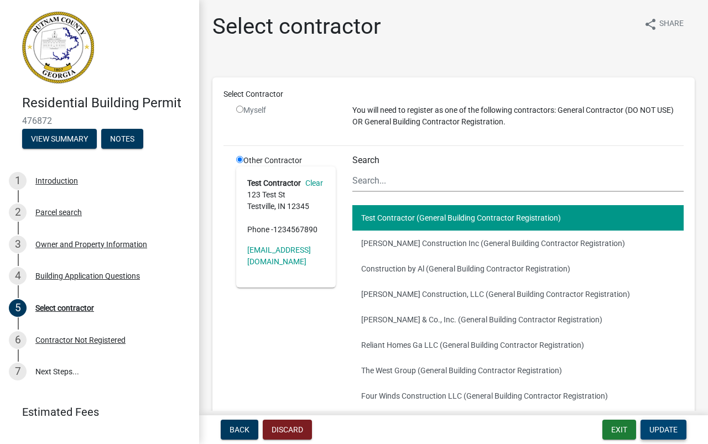
click at [654, 429] on span "Update" at bounding box center [663, 429] width 28 height 9
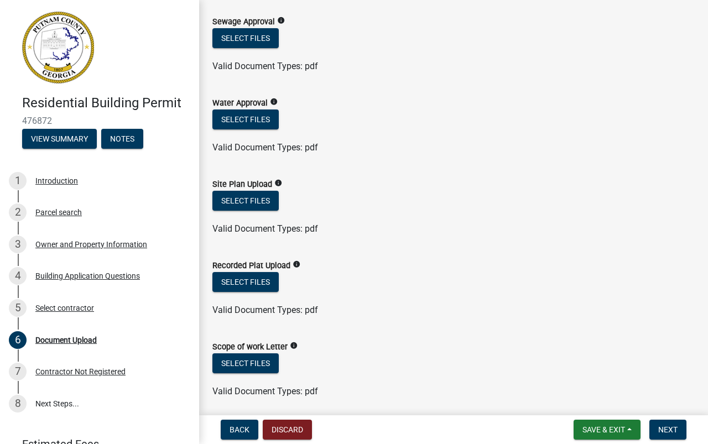
scroll to position [166, 0]
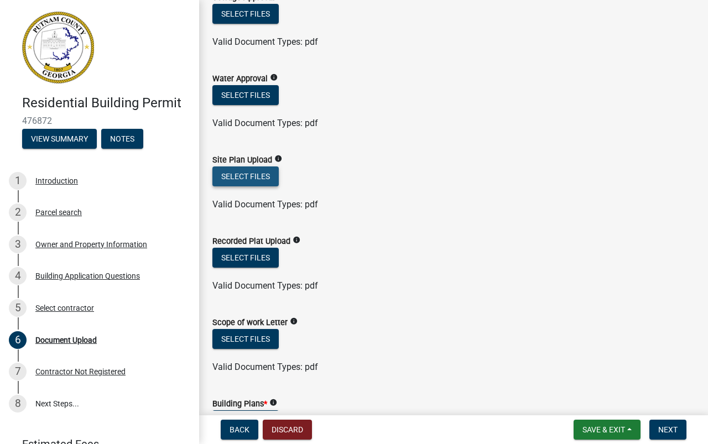
click at [236, 176] on button "Select files" at bounding box center [245, 176] width 66 height 20
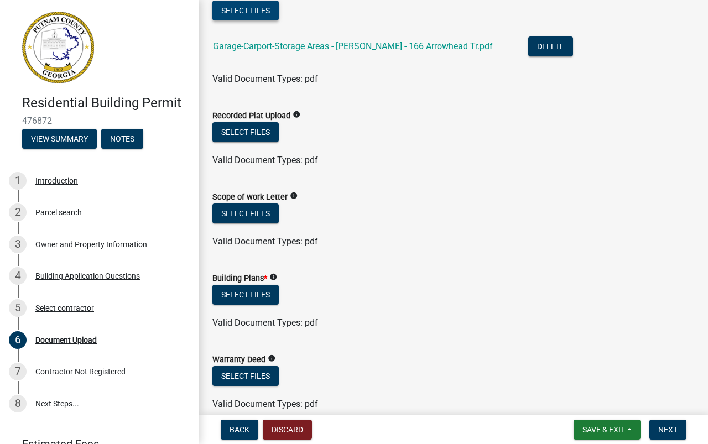
scroll to position [276, 0]
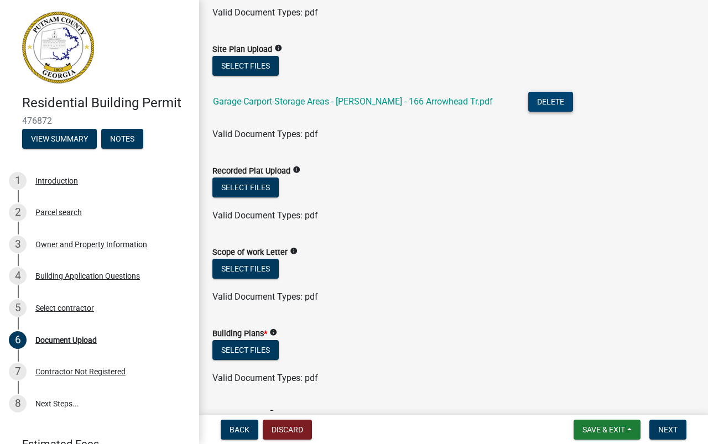
click at [535, 101] on button "Delete" at bounding box center [550, 102] width 45 height 20
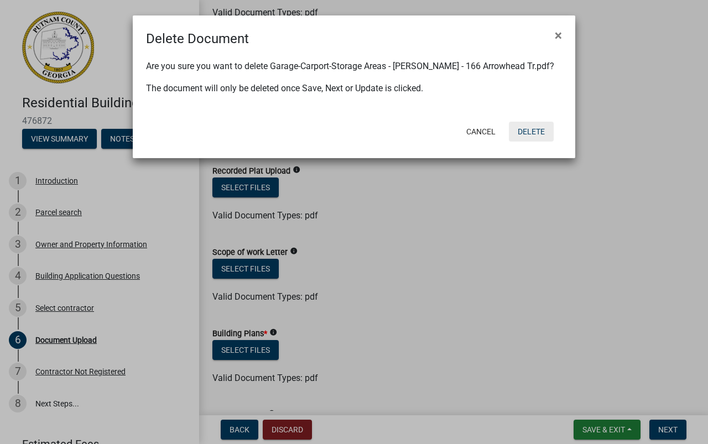
click at [523, 131] on button "Delete" at bounding box center [531, 132] width 45 height 20
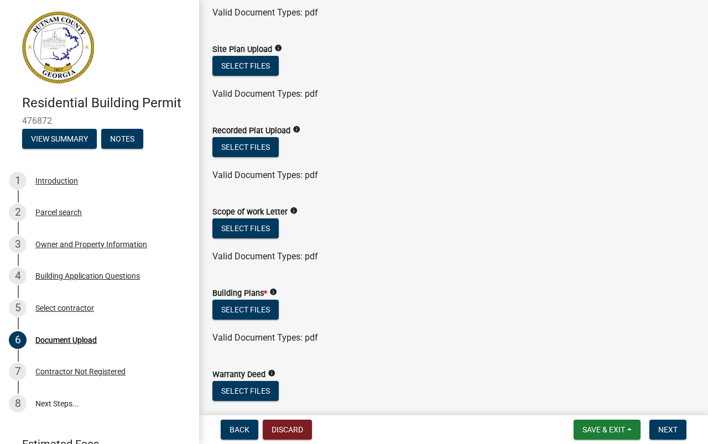
scroll to position [332, 0]
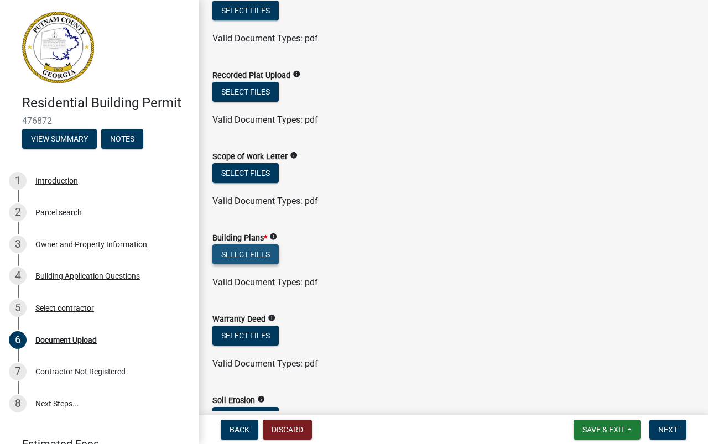
click at [243, 247] on button "Select files" at bounding box center [245, 254] width 66 height 20
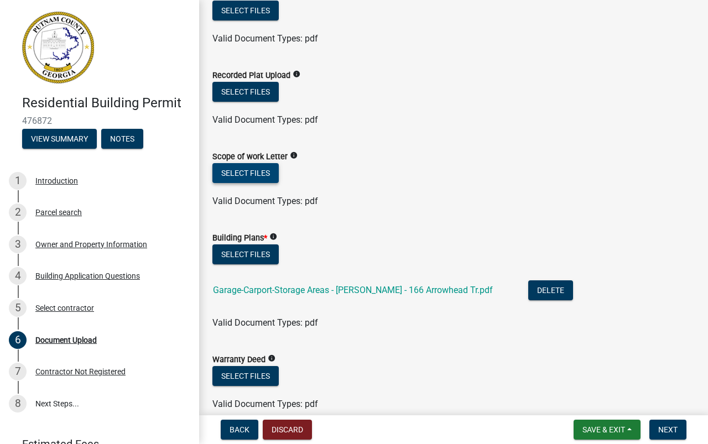
click at [254, 169] on button "Select files" at bounding box center [245, 173] width 66 height 20
click at [260, 173] on button "Select files" at bounding box center [245, 173] width 66 height 20
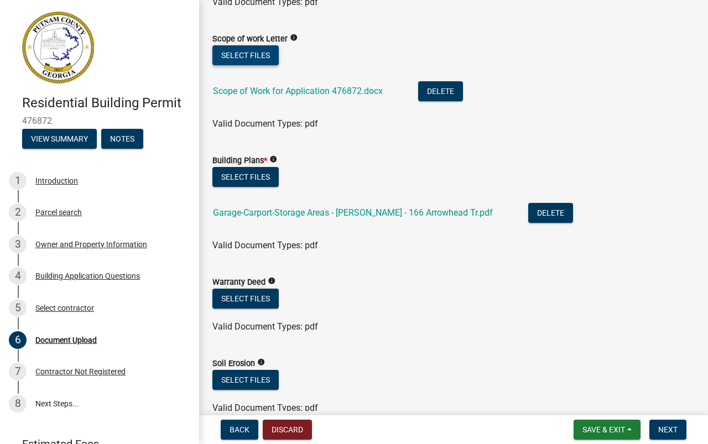
scroll to position [455, 0]
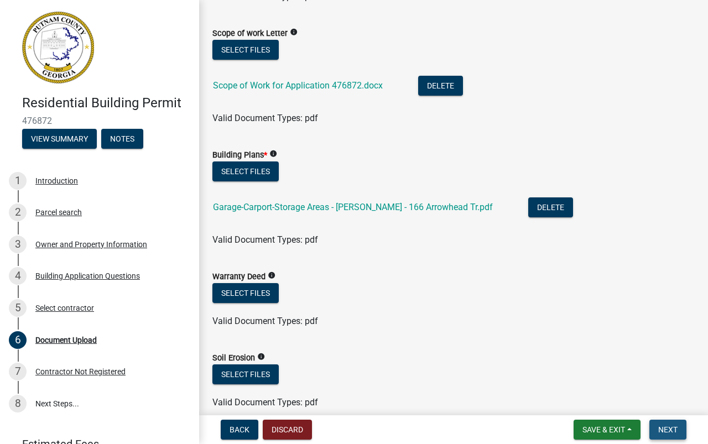
click at [671, 428] on span "Next" at bounding box center [667, 429] width 19 height 9
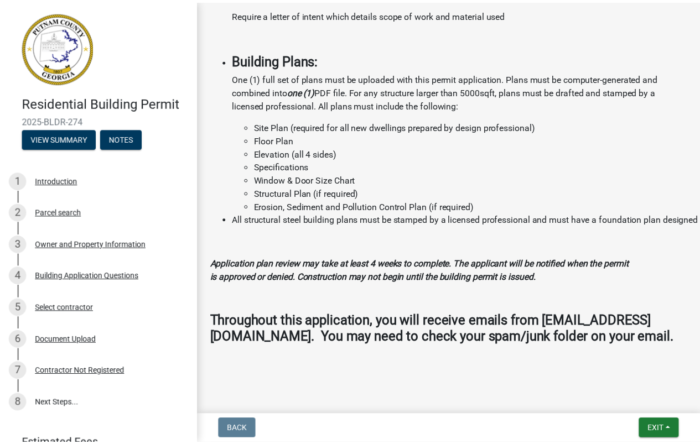
scroll to position [1149, 0]
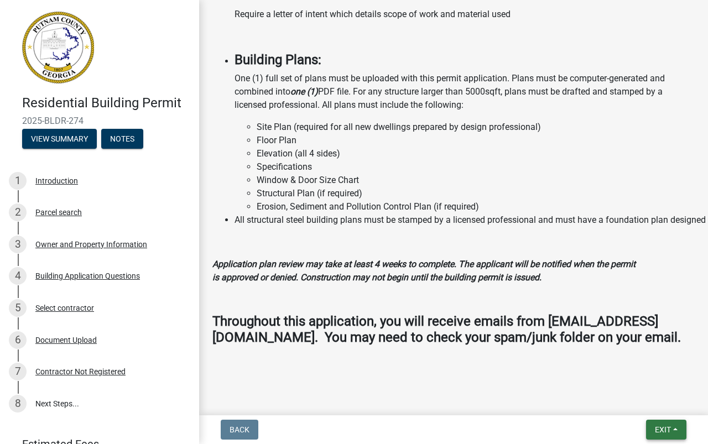
click at [655, 432] on span "Exit" at bounding box center [663, 429] width 16 height 9
click at [628, 400] on button "Save & Exit" at bounding box center [642, 401] width 88 height 27
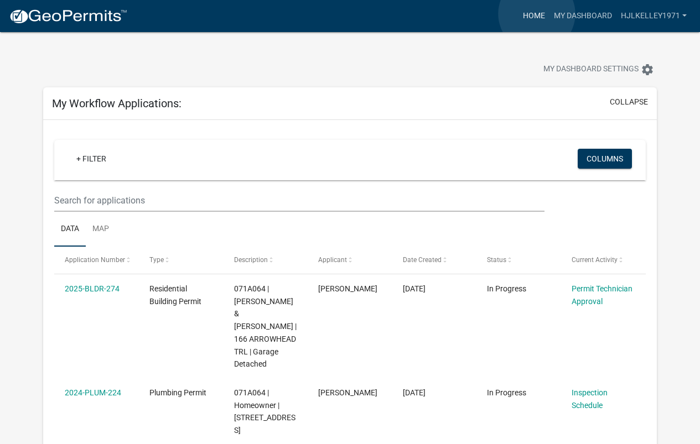
click at [536, 14] on link "Home" at bounding box center [533, 16] width 31 height 21
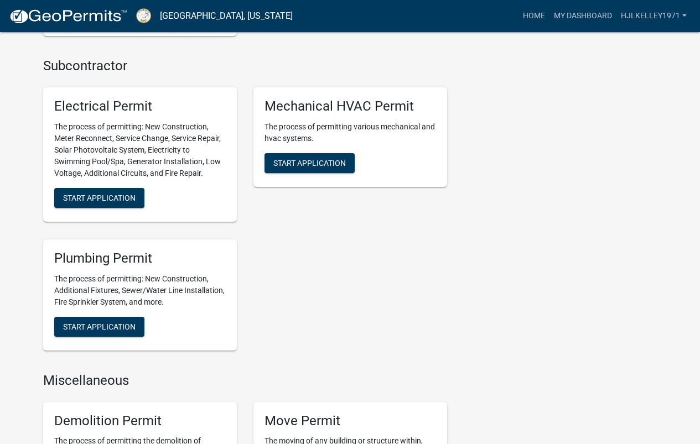
scroll to position [664, 0]
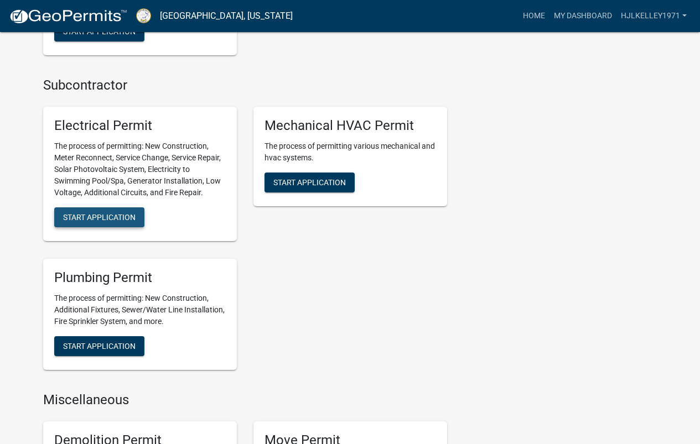
click at [121, 217] on span "Start Application" at bounding box center [99, 217] width 72 height 9
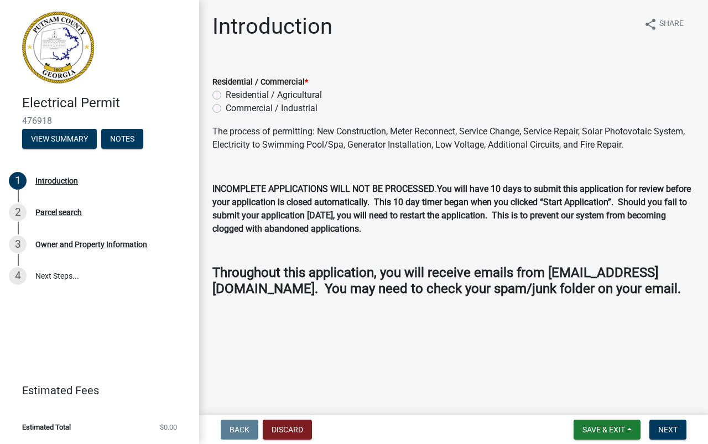
click at [226, 95] on label "Residential / Agricultural" at bounding box center [274, 94] width 96 height 13
click at [226, 95] on input "Residential / Agricultural" at bounding box center [229, 91] width 7 height 7
radio input "true"
click at [659, 430] on span "Next" at bounding box center [667, 429] width 19 height 9
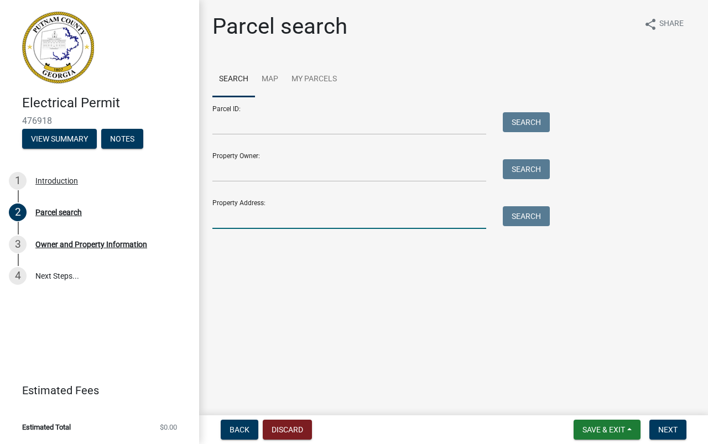
click at [245, 216] on input "Property Address:" at bounding box center [349, 217] width 274 height 23
click at [523, 218] on button "Search" at bounding box center [526, 216] width 47 height 20
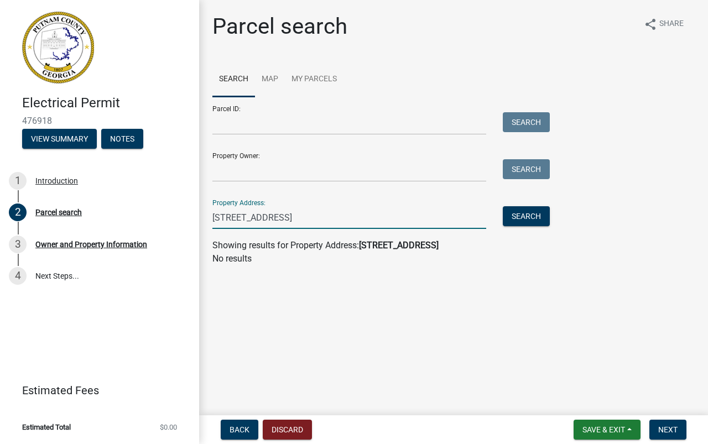
drag, startPoint x: 301, startPoint y: 217, endPoint x: 275, endPoint y: 219, distance: 26.1
click at [275, 219] on input "[STREET_ADDRESS]" at bounding box center [349, 217] width 274 height 23
click at [517, 219] on button "Search" at bounding box center [526, 216] width 47 height 20
click at [294, 218] on input "[STREET_ADDRESS]" at bounding box center [349, 217] width 274 height 23
type input "166 Arrowhead Tr"
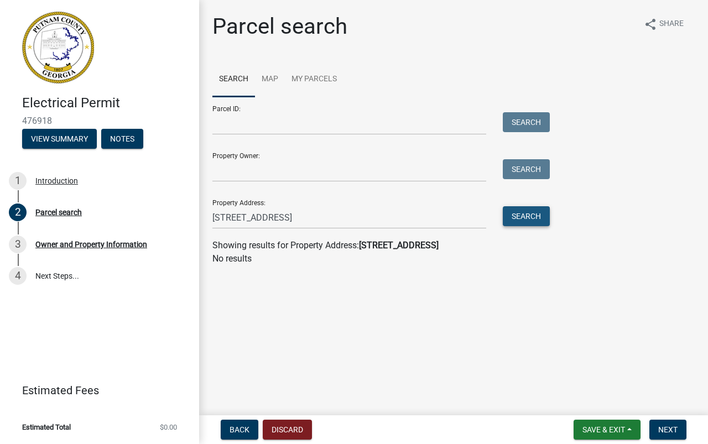
click at [542, 215] on button "Search" at bounding box center [526, 216] width 47 height 20
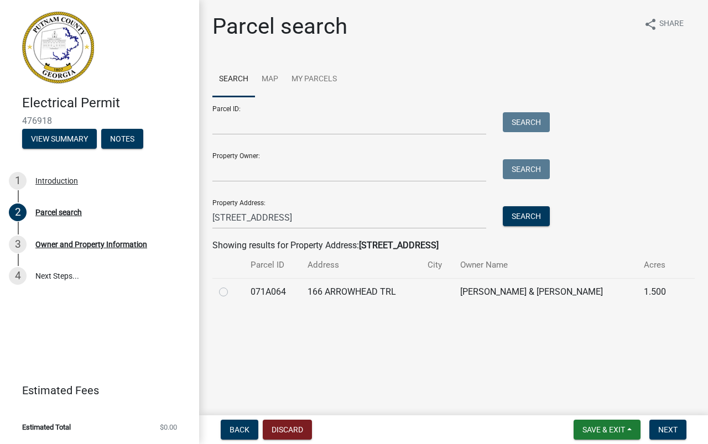
click at [218, 291] on td at bounding box center [228, 291] width 32 height 27
click at [232, 285] on label at bounding box center [232, 285] width 0 height 0
click at [232, 292] on input "radio" at bounding box center [235, 288] width 7 height 7
radio input "true"
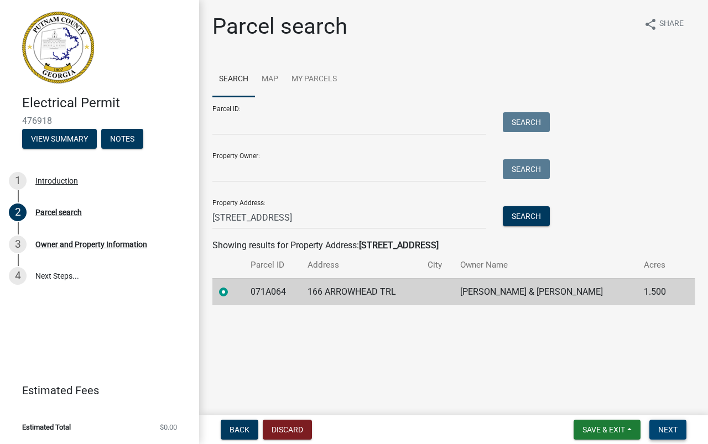
click at [660, 430] on span "Next" at bounding box center [667, 429] width 19 height 9
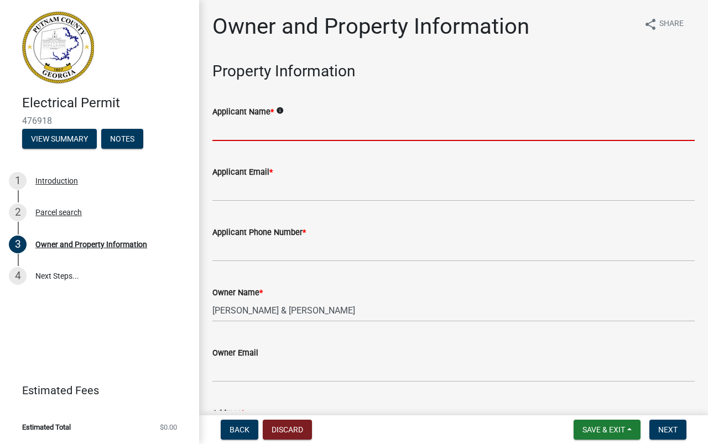
click at [285, 138] on input "Applicant Name *" at bounding box center [453, 129] width 482 height 23
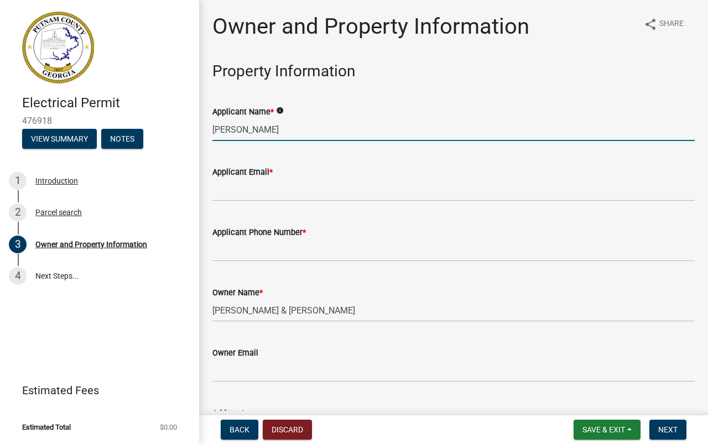
type input "[PERSON_NAME]"
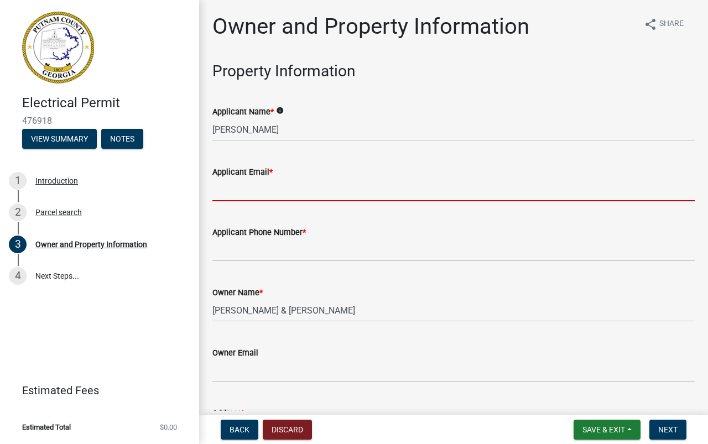
drag, startPoint x: 268, startPoint y: 192, endPoint x: 278, endPoint y: 194, distance: 10.2
click at [270, 192] on input "Applicant Email *" at bounding box center [453, 190] width 482 height 23
type input "[EMAIL_ADDRESS][DOMAIN_NAME]"
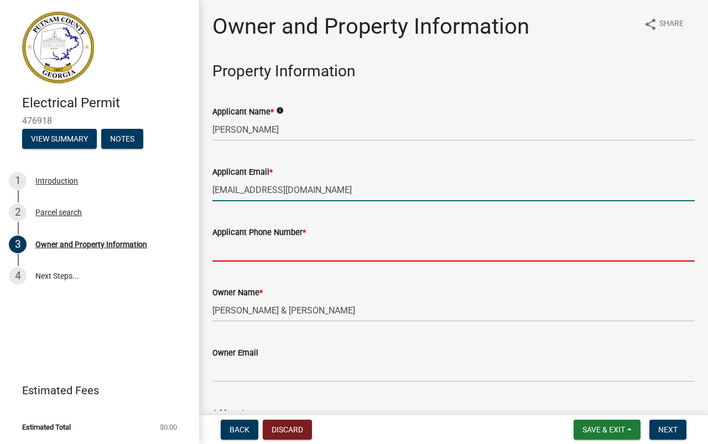
type input "6782270926"
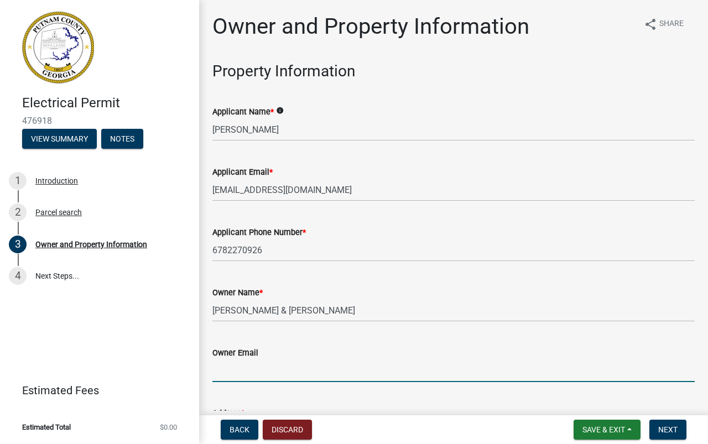
click at [293, 377] on input "Owner Email" at bounding box center [453, 370] width 482 height 23
type input "[EMAIL_ADDRESS][DOMAIN_NAME]"
type input "Eatonton"
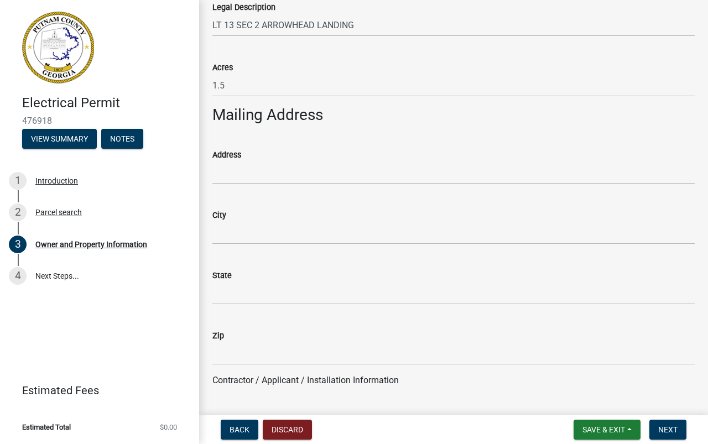
scroll to position [619, 0]
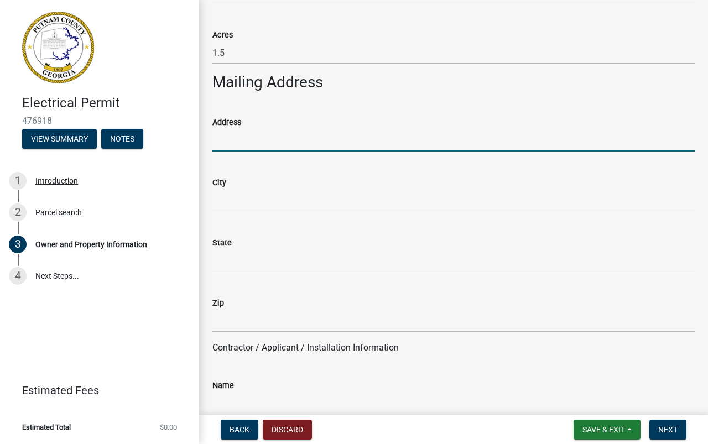
click at [253, 141] on input "Address" at bounding box center [453, 140] width 482 height 23
type input "166 Arrowhead trail"
type input "Eatonton"
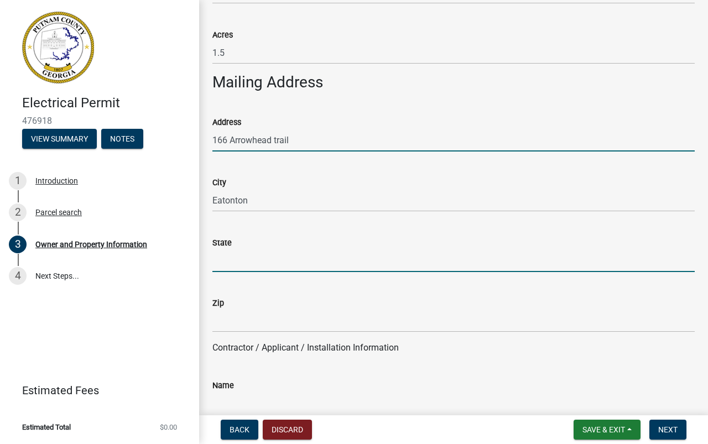
type input "GA"
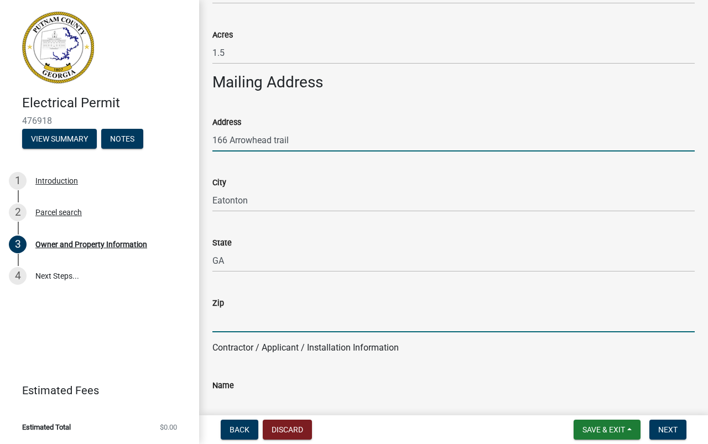
type input "31024"
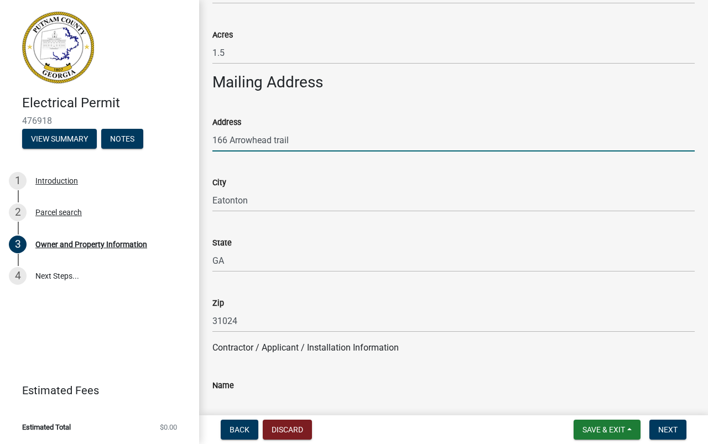
type input "heather litz Kelley"
type input "6782270926"
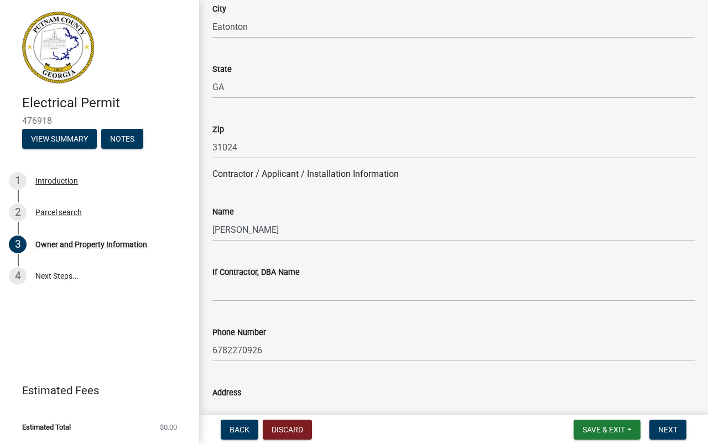
scroll to position [863, 0]
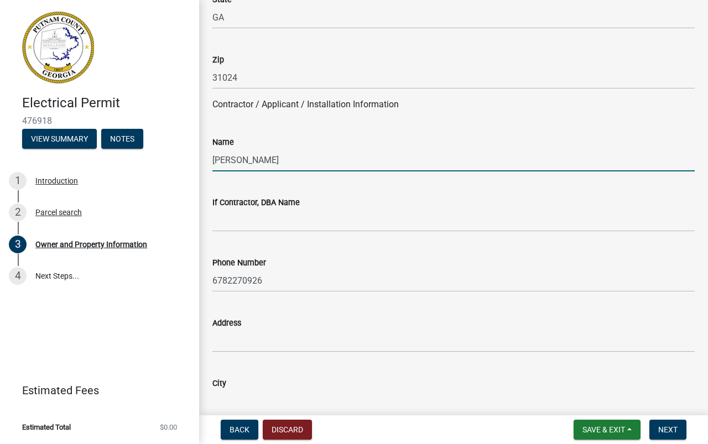
drag, startPoint x: 292, startPoint y: 160, endPoint x: 196, endPoint y: 159, distance: 96.2
click at [196, 159] on div "Electrical Permit 476918 View Summary Notes 1 Introduction 2 Parcel search 3 Ow…" at bounding box center [354, 222] width 708 height 444
type input "[PERSON_NAME]"
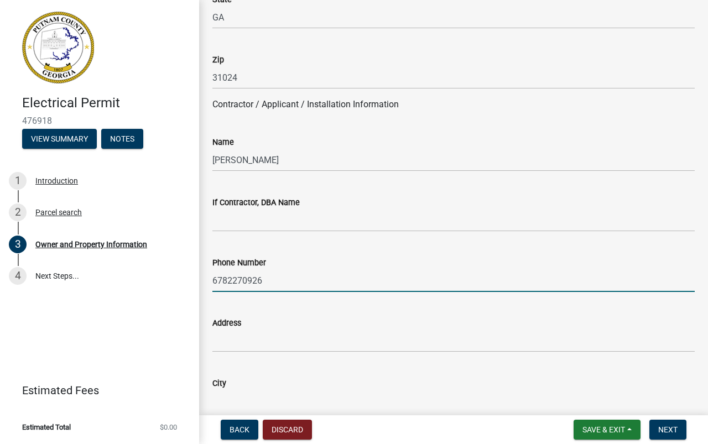
click at [229, 286] on input "6782270926" at bounding box center [453, 280] width 482 height 23
click at [243, 280] on input "678-2270926" at bounding box center [453, 280] width 482 height 23
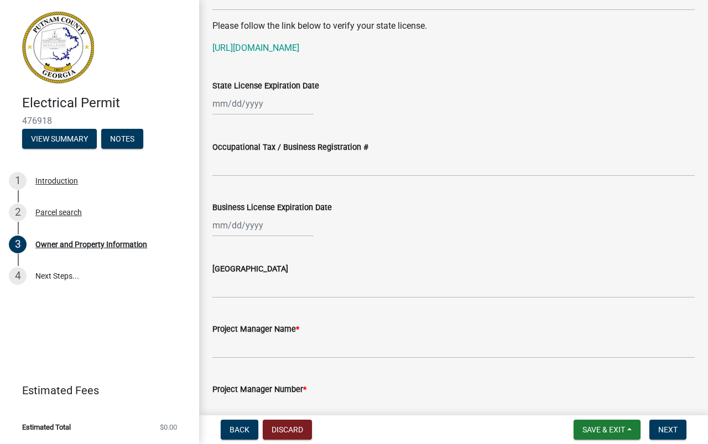
scroll to position [1548, 0]
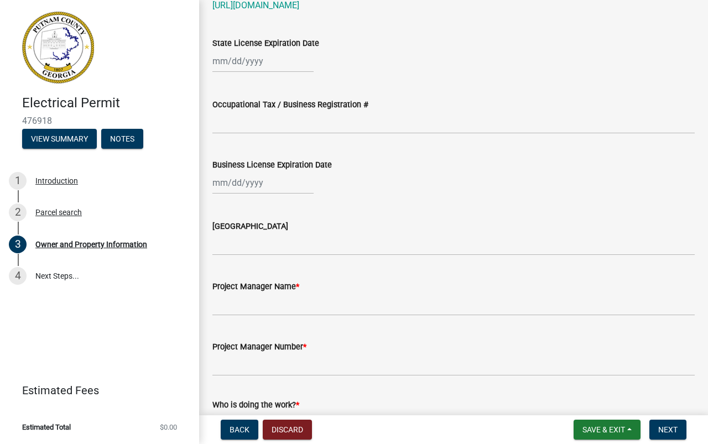
type input "[PHONE_NUMBER]"
click at [299, 309] on input "Project Manager Name *" at bounding box center [453, 304] width 482 height 23
click at [299, 305] on input "Heather Kelley - Homwowner" at bounding box center [453, 304] width 482 height 23
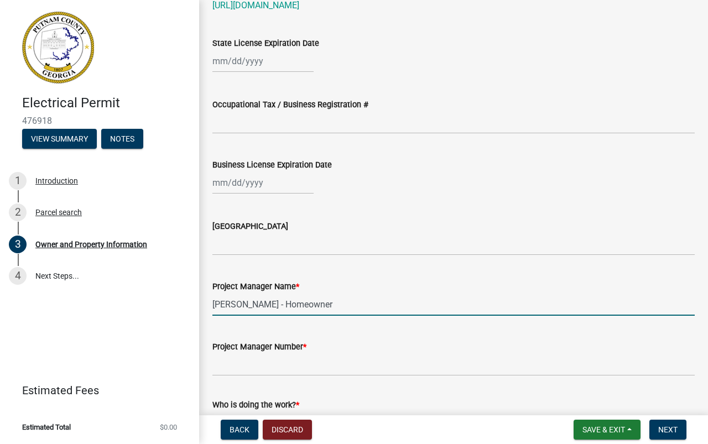
type input "[PERSON_NAME] - Homeowner"
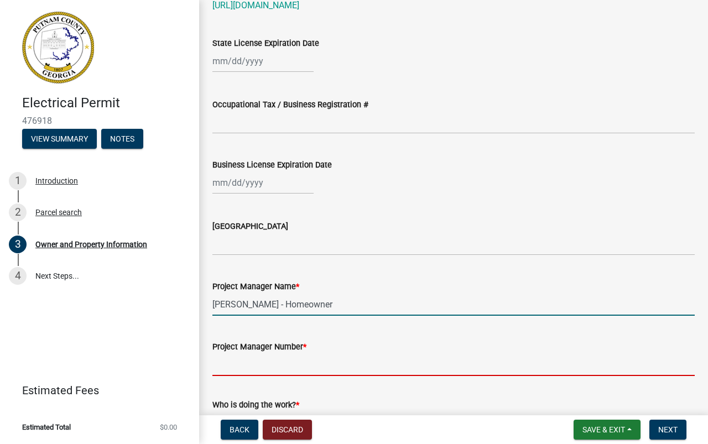
drag, startPoint x: 297, startPoint y: 361, endPoint x: 306, endPoint y: 363, distance: 9.7
click at [297, 361] on input "Project Manager Number *" at bounding box center [453, 364] width 482 height 23
type input "6782270926"
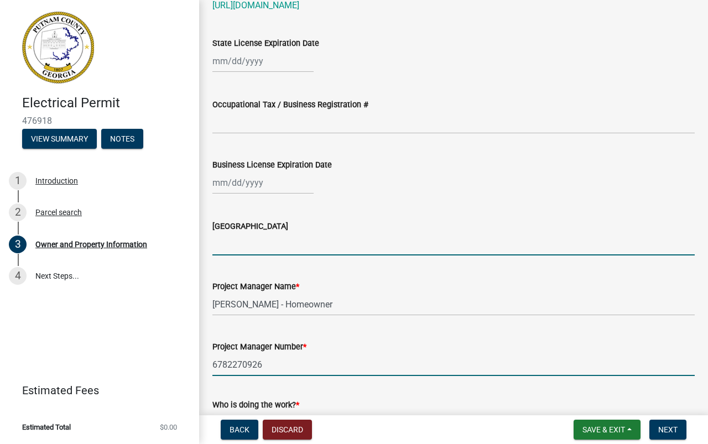
type input "GA"
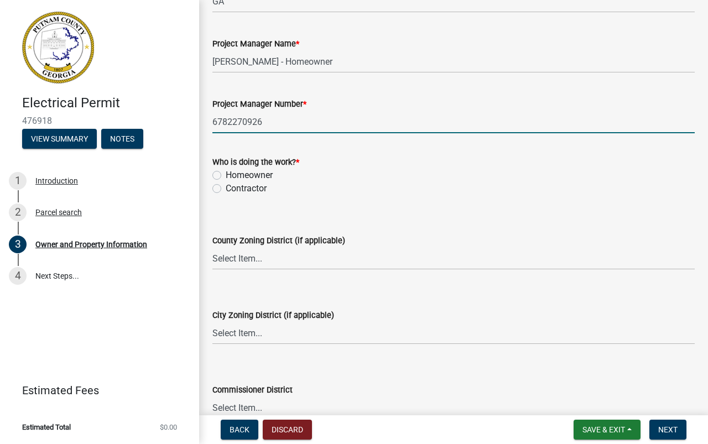
scroll to position [1792, 0]
click at [226, 175] on label "Homeowner" at bounding box center [249, 174] width 47 height 13
click at [226, 175] on input "Homeowner" at bounding box center [229, 171] width 7 height 7
radio input "true"
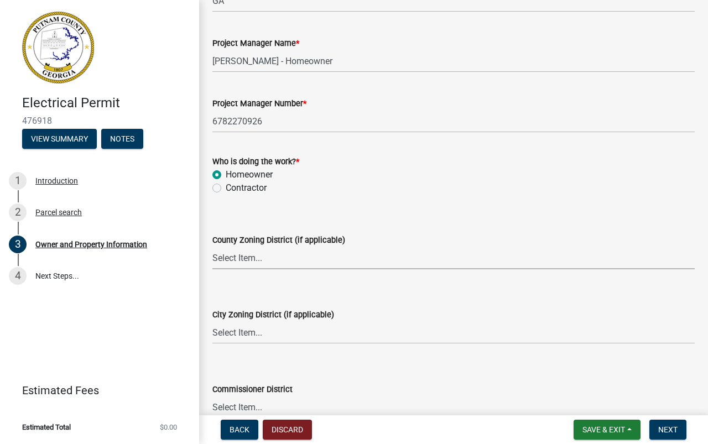
click at [267, 260] on select "Select Item... AG-1 R-1R R-1 R-2 MHP RM-1 RM-3 C-1 C-2 I-M PUD N/A" at bounding box center [453, 258] width 482 height 23
click at [212, 247] on select "Select Item... AG-1 R-1R R-1 R-2 MHP RM-1 RM-3 C-1 C-2 I-M PUD N/A" at bounding box center [453, 258] width 482 height 23
select select "34fe85c2-5f76-4343-b6bb-8ca387e0bed7"
click at [274, 333] on select "Select Item... A-1 A-2 R-1 R-2 R-3 R-4 MHP C-1 C-2 I-1 I-2 DB FH H-P N/A" at bounding box center [453, 332] width 482 height 23
click at [212, 321] on select "Select Item... A-1 A-2 R-1 R-2 R-3 R-4 MHP C-1 C-2 I-1 I-2 DB FH H-P N/A" at bounding box center [453, 332] width 482 height 23
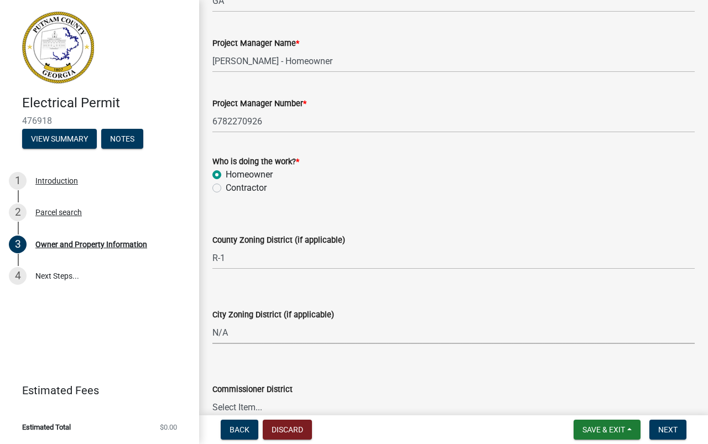
select select "83394b22-4a11-496c-8e5c-75ade2e72faf"
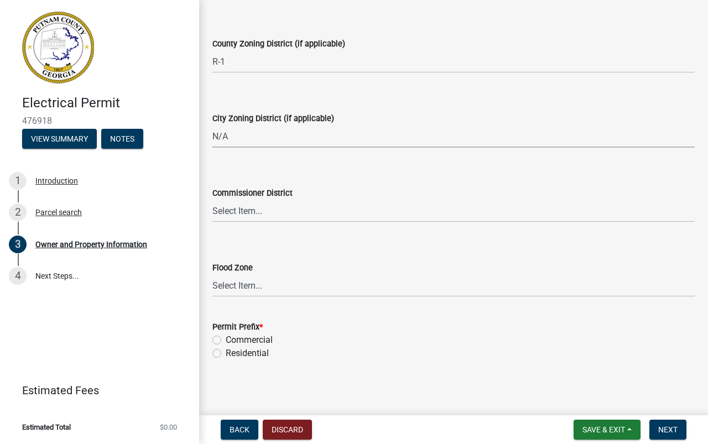
scroll to position [1990, 0]
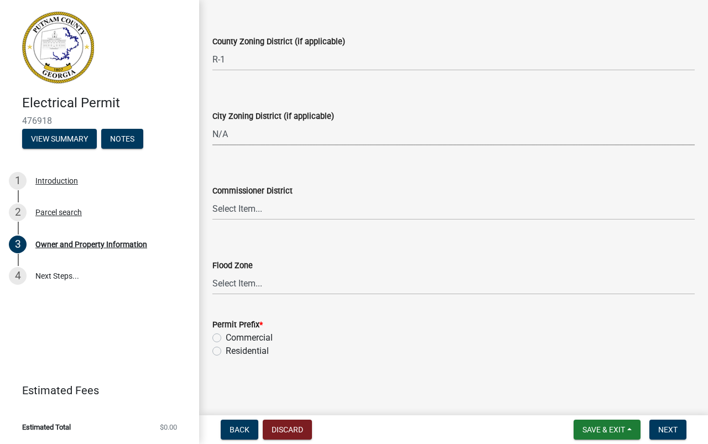
click at [226, 351] on label "Residential" at bounding box center [247, 351] width 43 height 13
click at [226, 351] on input "Residential" at bounding box center [229, 348] width 7 height 7
radio input "true"
click at [656, 431] on button "Next" at bounding box center [667, 430] width 37 height 20
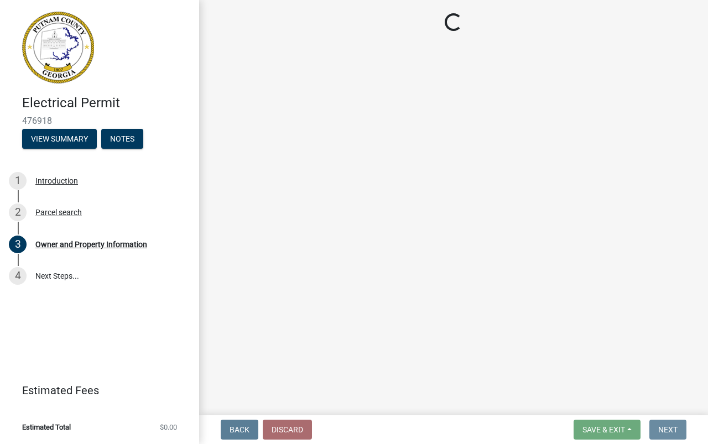
scroll to position [0, 0]
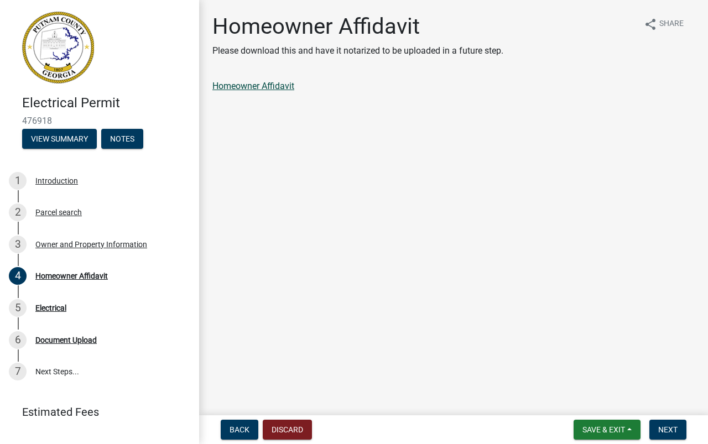
click at [243, 84] on link "Homeowner Affidavit" at bounding box center [253, 86] width 82 height 11
click at [660, 430] on span "Next" at bounding box center [667, 429] width 19 height 9
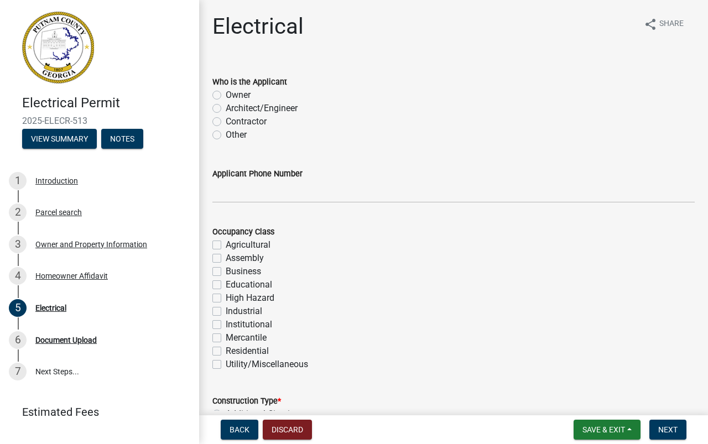
click at [226, 93] on label "Owner" at bounding box center [238, 94] width 25 height 13
click at [226, 93] on input "Owner" at bounding box center [229, 91] width 7 height 7
radio input "true"
click at [261, 196] on input "Applicant Phone Number" at bounding box center [453, 191] width 482 height 23
type input "6782270926"
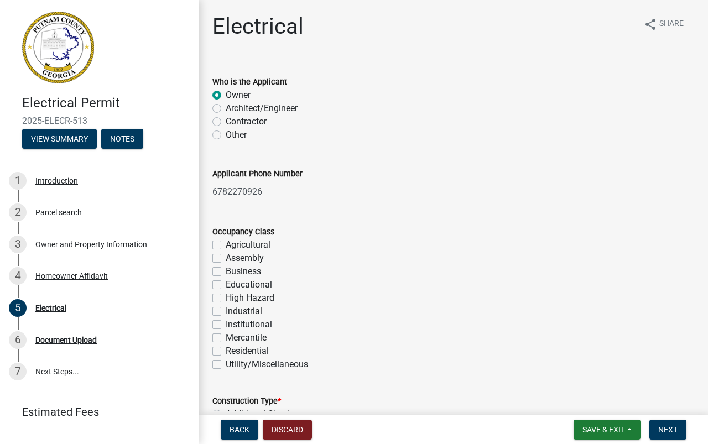
click at [226, 352] on label "Residential" at bounding box center [247, 351] width 43 height 13
click at [226, 352] on input "Residential" at bounding box center [229, 348] width 7 height 7
checkbox input "true"
checkbox input "false"
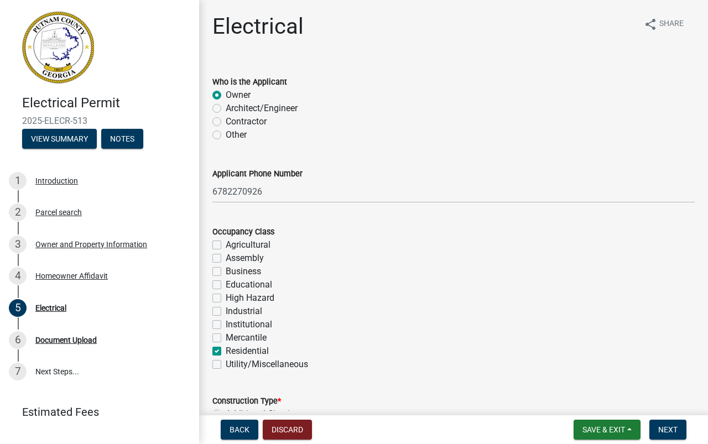
checkbox input "false"
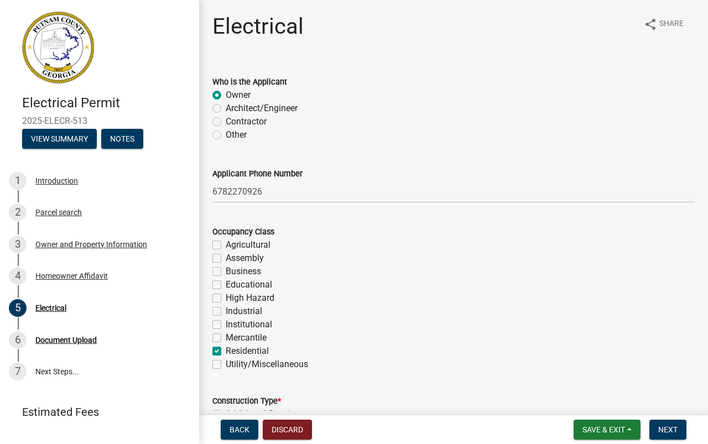
checkbox input "false"
checkbox input "true"
checkbox input "false"
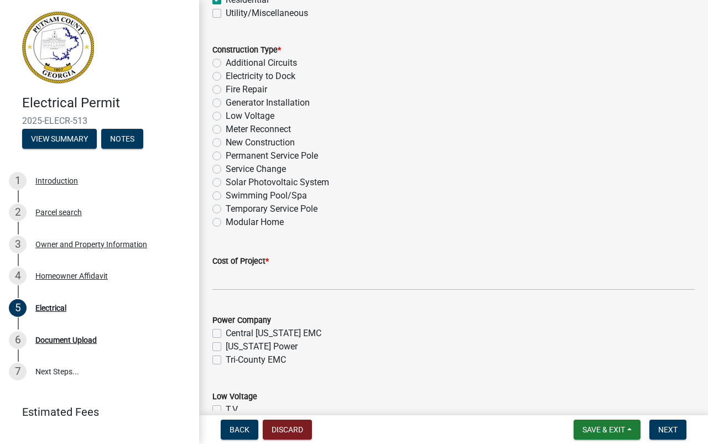
scroll to position [354, 0]
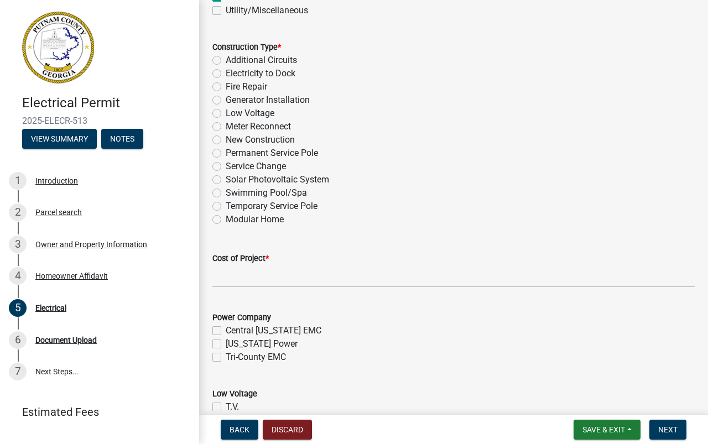
click at [226, 60] on label "Additional Circuits" at bounding box center [261, 60] width 71 height 13
click at [226, 60] on input "Additional Circuits" at bounding box center [229, 57] width 7 height 7
radio input "true"
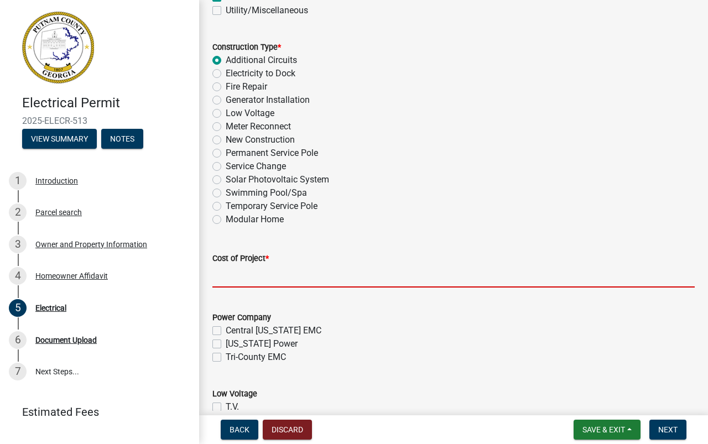
click at [245, 281] on input "text" at bounding box center [453, 276] width 482 height 23
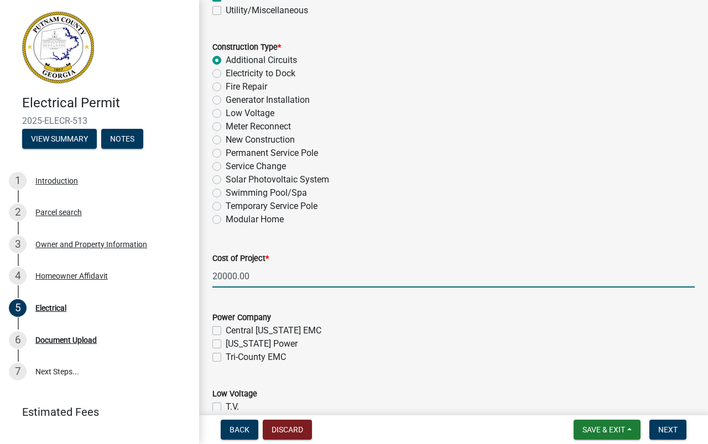
drag, startPoint x: 253, startPoint y: 276, endPoint x: 208, endPoint y: 280, distance: 44.4
click at [208, 280] on div "Cost of Project * 20000.00" at bounding box center [453, 261] width 499 height 51
type input "1500"
click at [226, 356] on label "Tri-County EMC" at bounding box center [256, 357] width 60 height 13
click at [226, 356] on input "Tri-County EMC" at bounding box center [229, 354] width 7 height 7
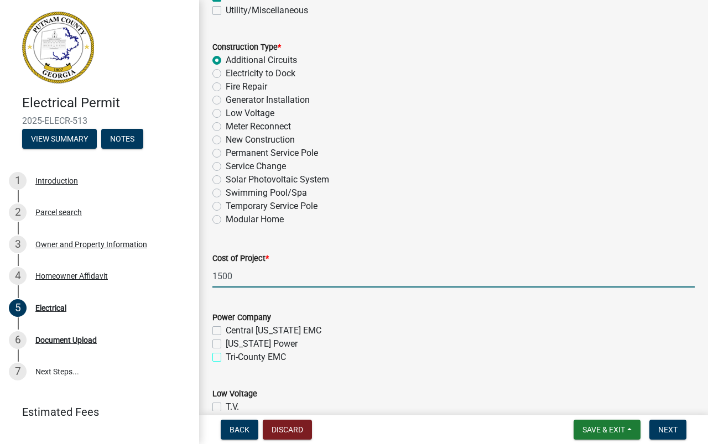
checkbox input "true"
checkbox input "false"
checkbox input "true"
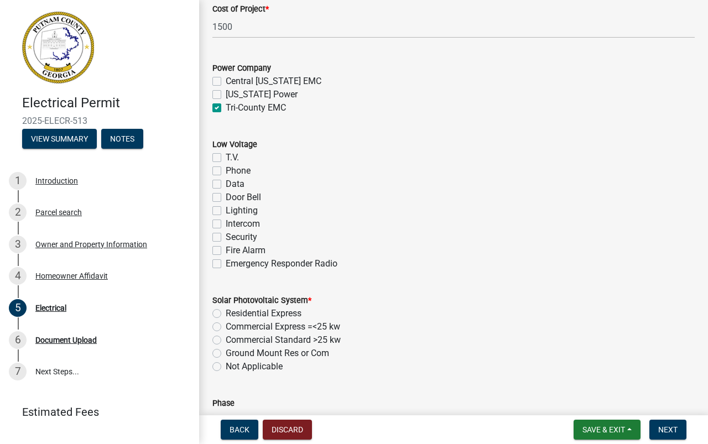
scroll to position [619, 0]
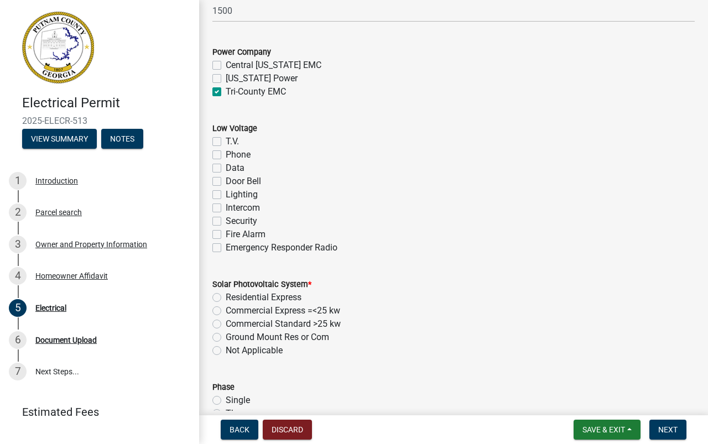
click at [226, 194] on label "Lighting" at bounding box center [242, 194] width 32 height 13
click at [226, 194] on input "Lighting" at bounding box center [229, 191] width 7 height 7
checkbox input "true"
checkbox input "false"
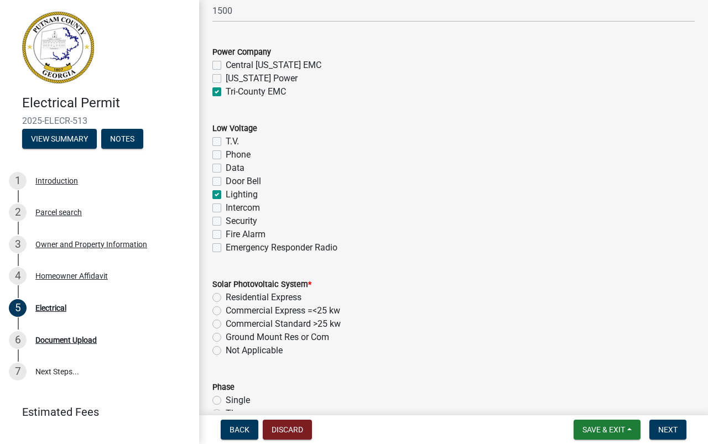
checkbox input "false"
checkbox input "true"
checkbox input "false"
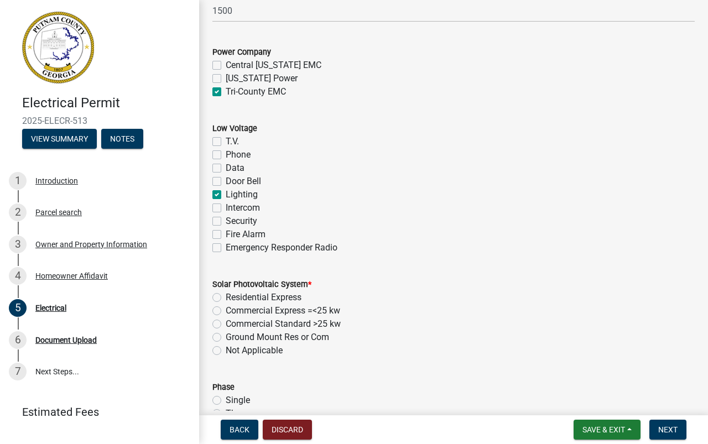
checkbox input "false"
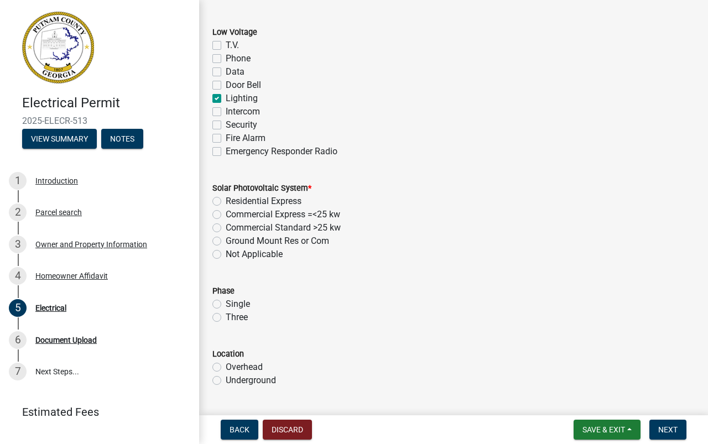
scroll to position [675, 0]
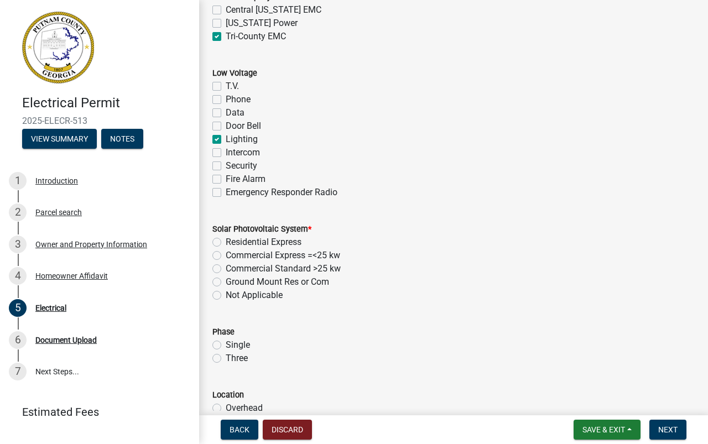
click at [226, 294] on label "Not Applicable" at bounding box center [254, 295] width 57 height 13
click at [226, 294] on input "Not Applicable" at bounding box center [229, 292] width 7 height 7
radio input "true"
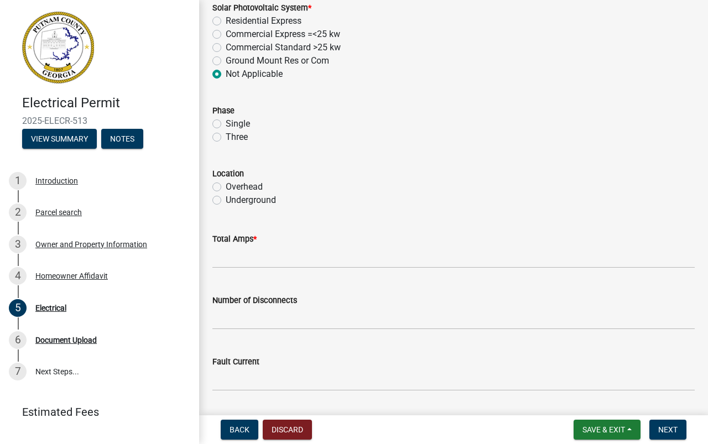
scroll to position [841, 0]
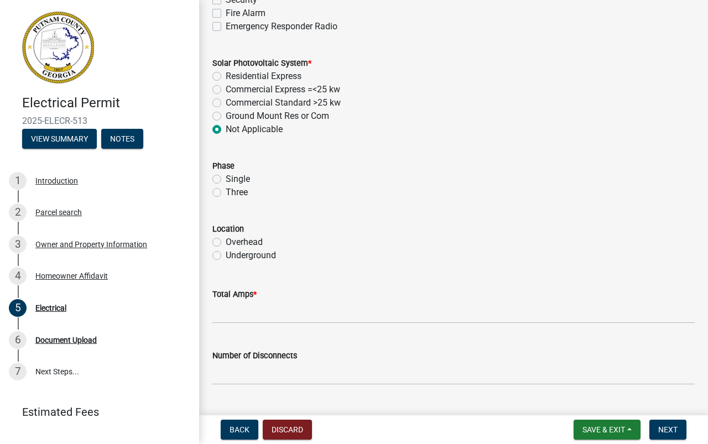
click at [226, 241] on label "Overhead" at bounding box center [244, 242] width 37 height 13
click at [226, 241] on input "Overhead" at bounding box center [229, 239] width 7 height 7
radio input "true"
click at [268, 315] on input "text" at bounding box center [453, 312] width 482 height 23
type input "80"
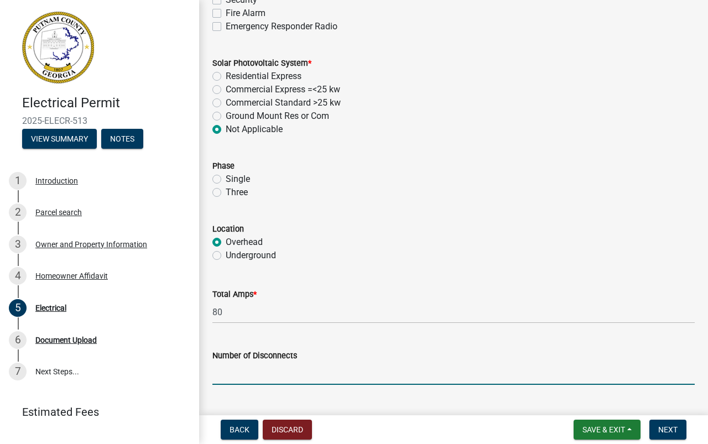
click at [296, 378] on input "text" at bounding box center [453, 373] width 482 height 23
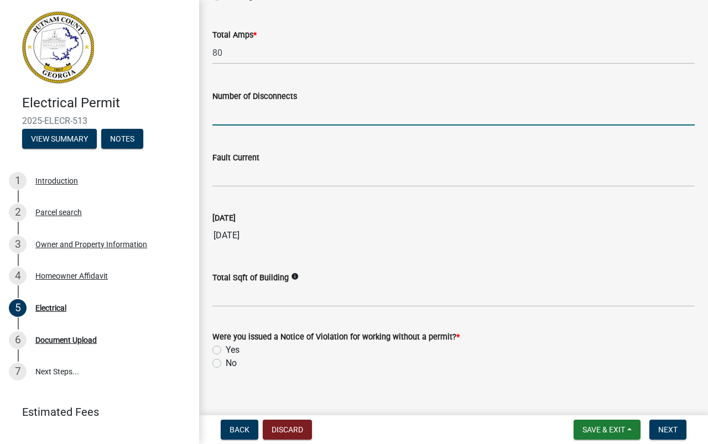
scroll to position [1112, 0]
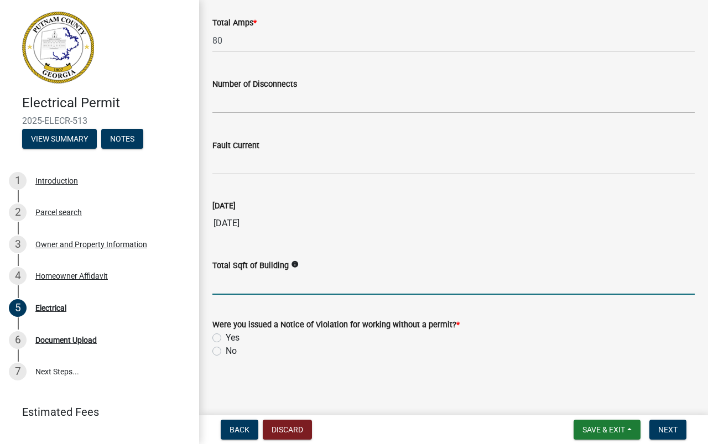
click at [233, 288] on input "text" at bounding box center [453, 283] width 482 height 23
type input "1326"
click at [226, 353] on label "No" at bounding box center [231, 351] width 11 height 13
click at [226, 352] on input "No" at bounding box center [229, 348] width 7 height 7
radio input "true"
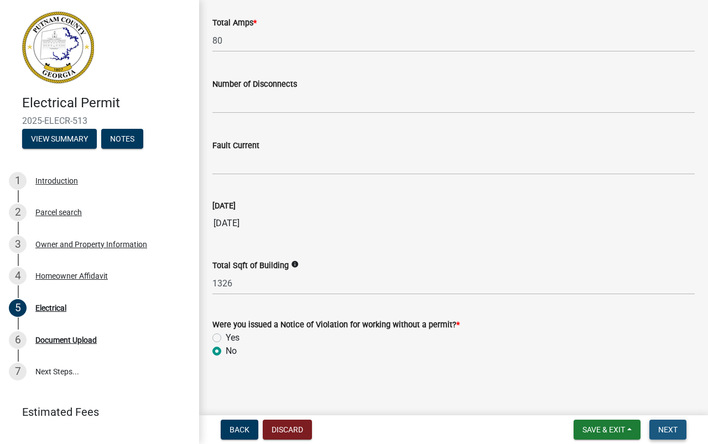
click at [662, 425] on span "Next" at bounding box center [667, 429] width 19 height 9
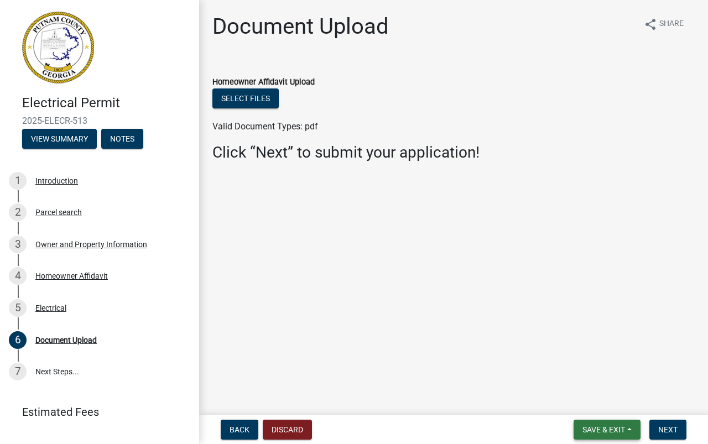
click at [602, 425] on span "Save & Exit" at bounding box center [603, 429] width 43 height 9
click at [591, 404] on button "Save & Exit" at bounding box center [596, 401] width 88 height 27
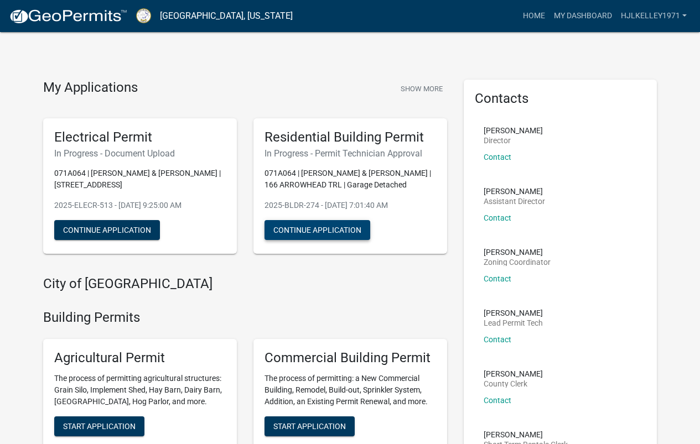
click at [334, 231] on button "Continue Application" at bounding box center [317, 230] width 106 height 20
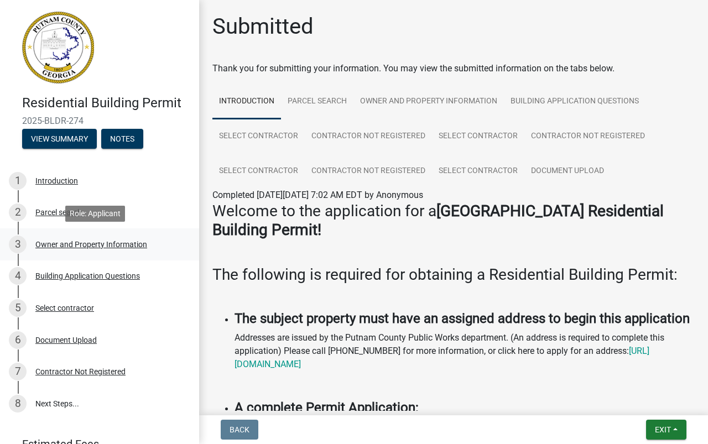
click at [64, 242] on div "Owner and Property Information" at bounding box center [91, 245] width 112 height 8
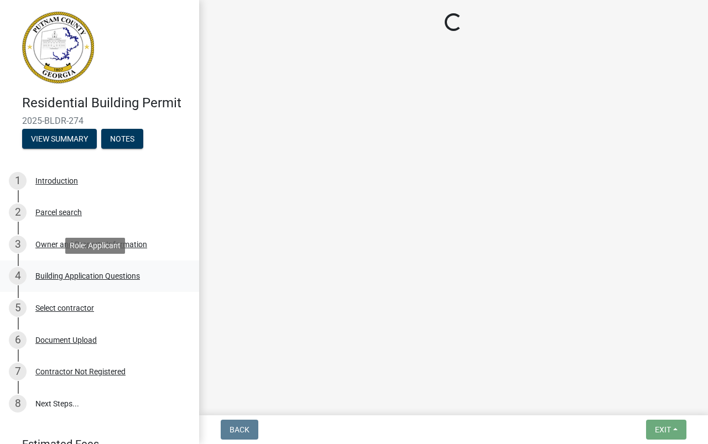
click at [81, 276] on div "Building Application Questions" at bounding box center [87, 276] width 105 height 8
select select "34fe85c2-5f76-4343-b6bb-8ca387e0bed7"
select select "83394b22-4a11-496c-8e5c-75ade2e72faf"
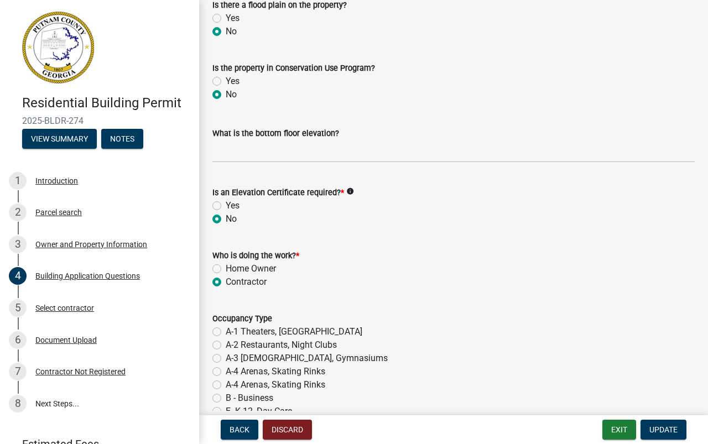
scroll to position [4258, 0]
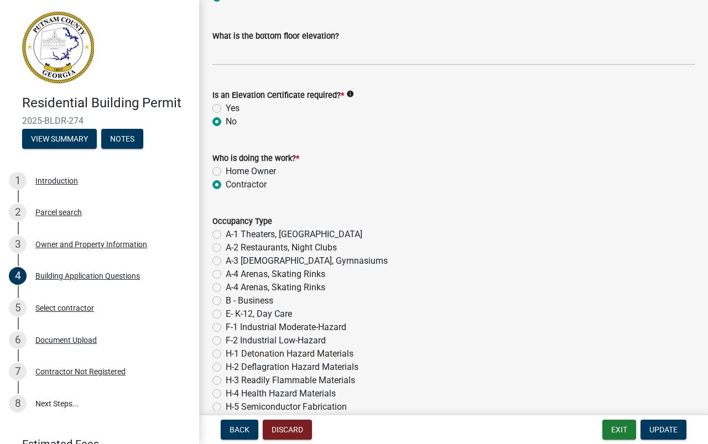
click at [226, 173] on label "Home Owner" at bounding box center [251, 171] width 50 height 13
click at [226, 172] on input "Home Owner" at bounding box center [229, 168] width 7 height 7
radio input "true"
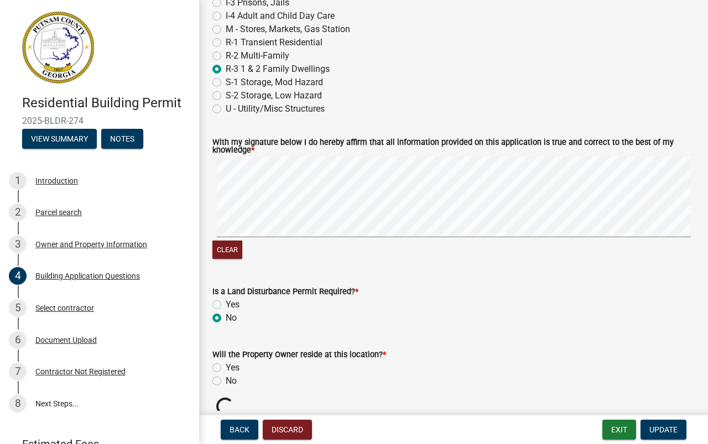
scroll to position [4733, 0]
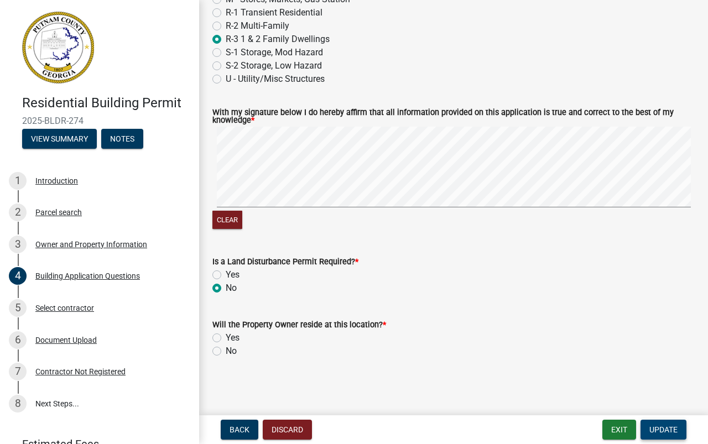
click at [659, 427] on span "Update" at bounding box center [663, 429] width 28 height 9
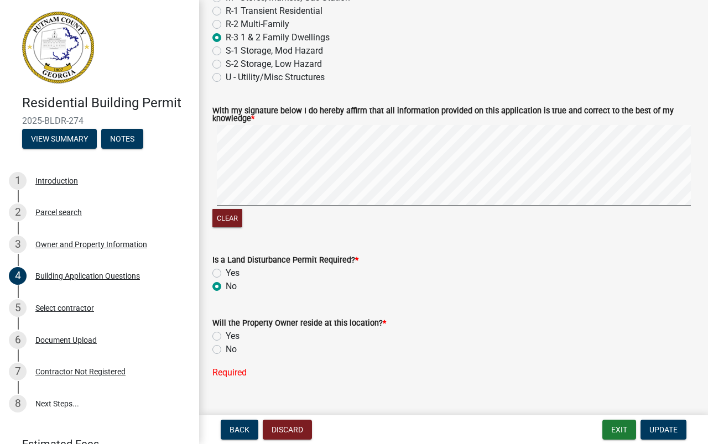
click at [226, 336] on label "Yes" at bounding box center [233, 336] width 14 height 13
click at [226, 336] on input "Yes" at bounding box center [229, 333] width 7 height 7
radio input "true"
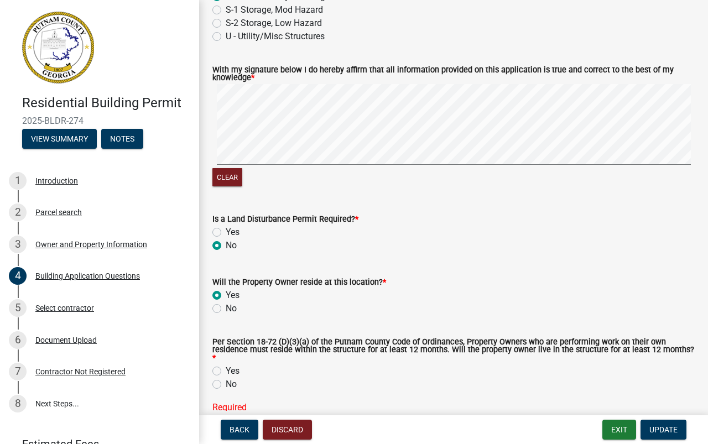
scroll to position [4824, 0]
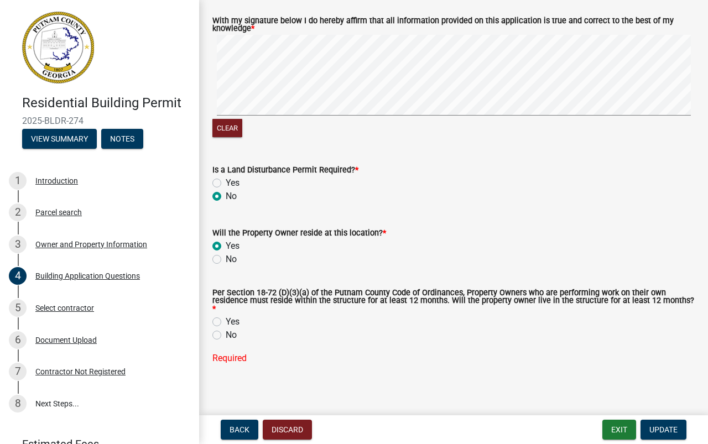
click at [211, 315] on div "Per Section 18-72 (D)(3)(a) of the Putnam County Code of Ordinances, Property O…" at bounding box center [453, 320] width 499 height 89
drag, startPoint x: 217, startPoint y: 316, endPoint x: 255, endPoint y: 331, distance: 41.2
click at [226, 317] on label "Yes" at bounding box center [233, 321] width 14 height 13
click at [226, 317] on input "Yes" at bounding box center [229, 318] width 7 height 7
radio input "true"
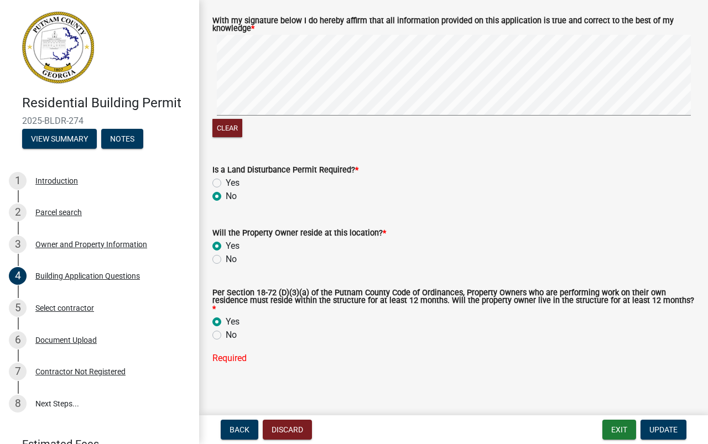
scroll to position [4801, 0]
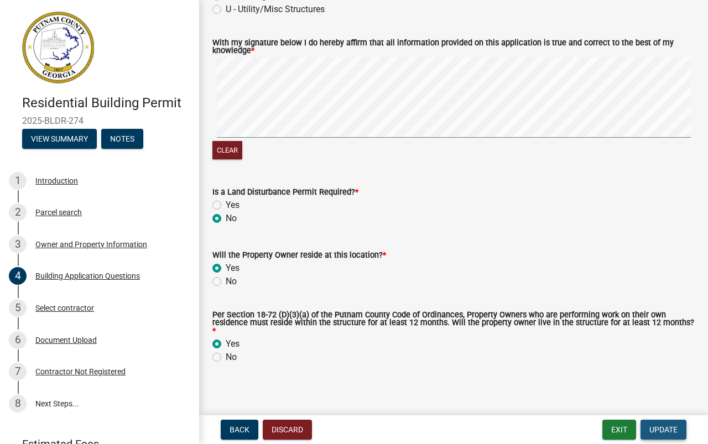
click at [651, 430] on span "Update" at bounding box center [663, 429] width 28 height 9
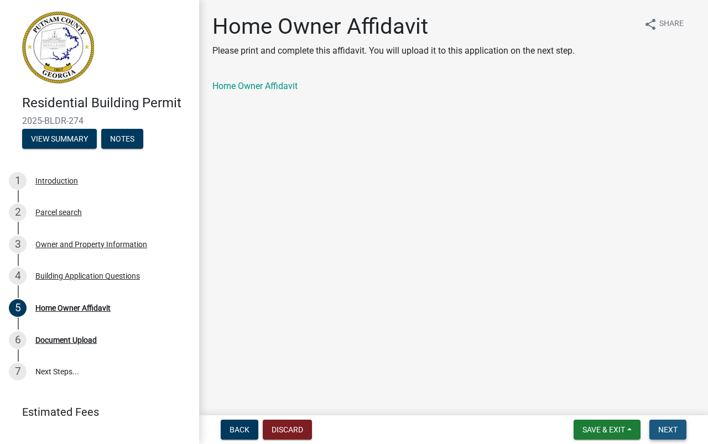
click at [664, 429] on span "Next" at bounding box center [667, 429] width 19 height 9
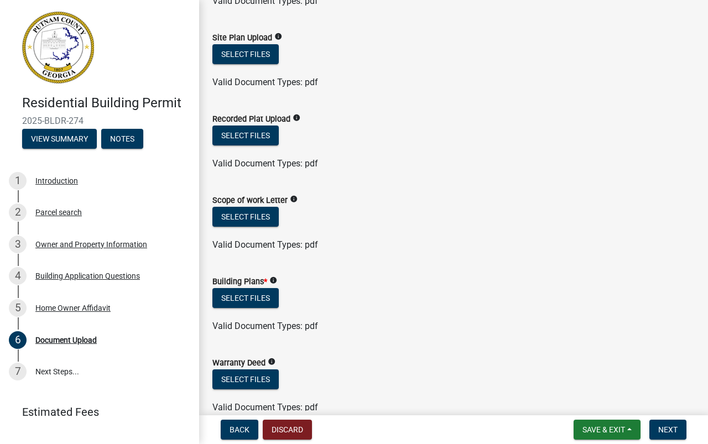
scroll to position [221, 0]
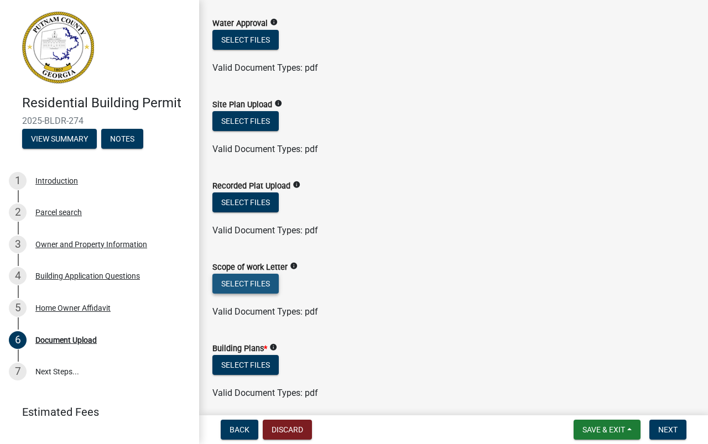
click at [255, 281] on button "Select files" at bounding box center [245, 284] width 66 height 20
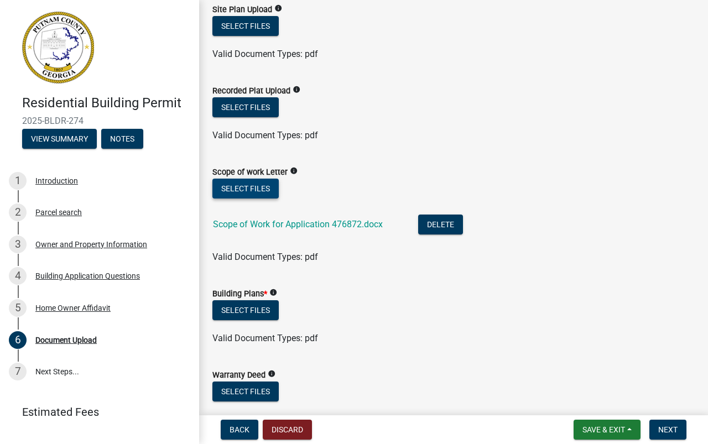
scroll to position [332, 0]
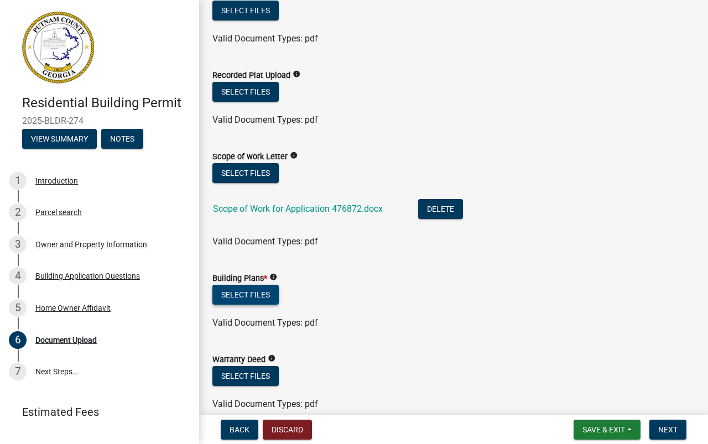
click at [250, 295] on button "Select files" at bounding box center [245, 295] width 66 height 20
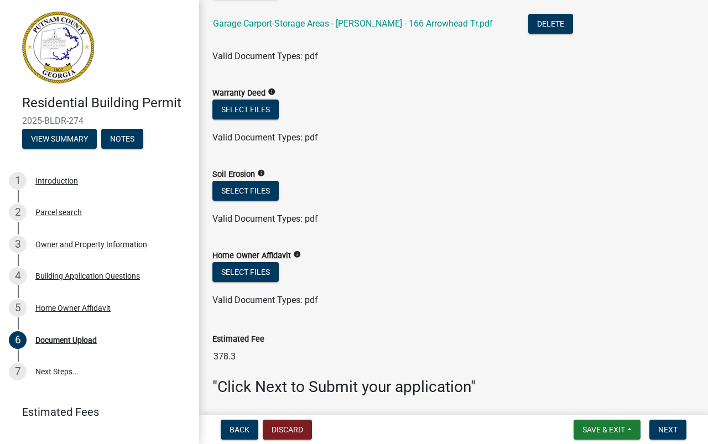
scroll to position [676, 0]
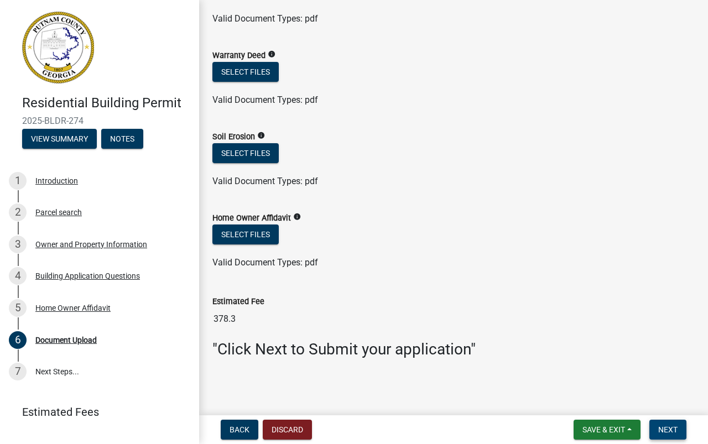
click at [665, 427] on span "Next" at bounding box center [667, 429] width 19 height 9
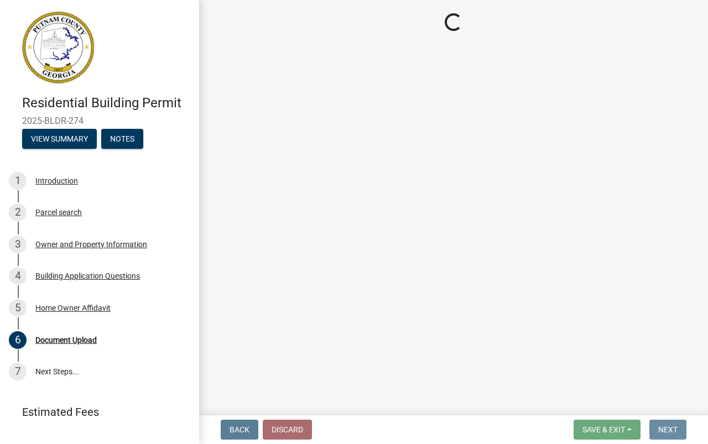
scroll to position [0, 0]
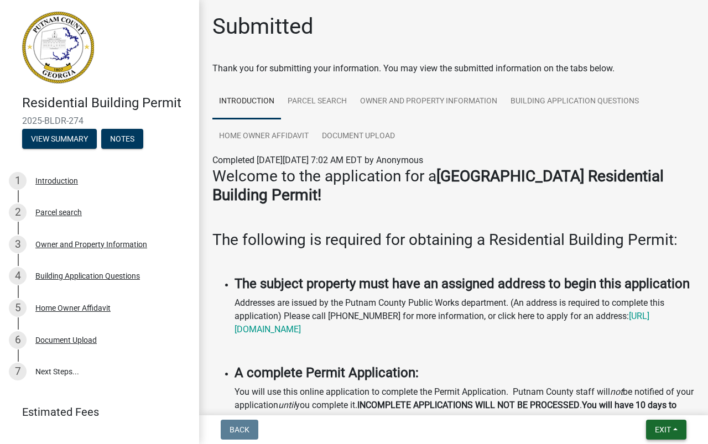
click at [655, 429] on span "Exit" at bounding box center [663, 429] width 16 height 9
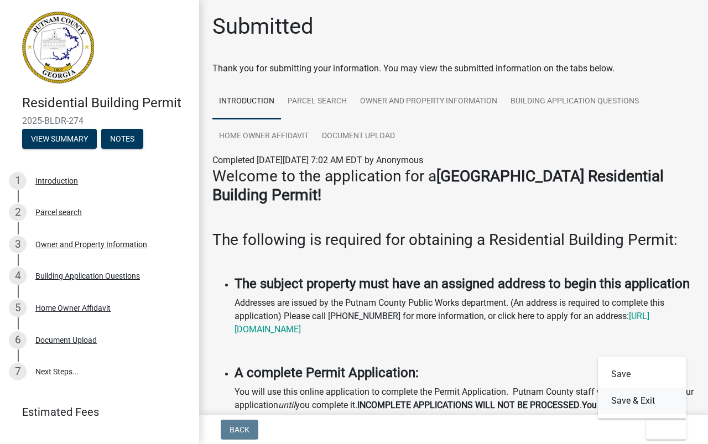
click at [628, 401] on button "Save & Exit" at bounding box center [642, 401] width 88 height 27
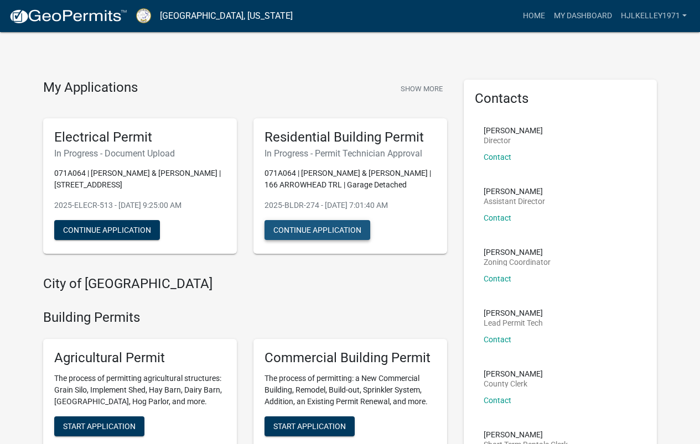
click at [296, 228] on button "Continue Application" at bounding box center [317, 230] width 106 height 20
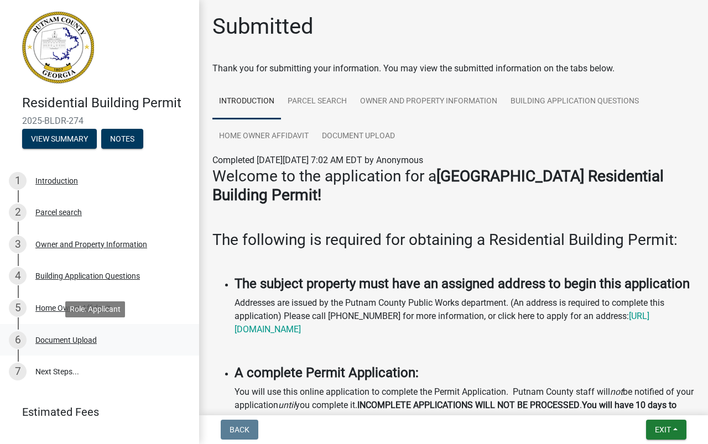
click at [82, 339] on div "Document Upload" at bounding box center [65, 340] width 61 height 8
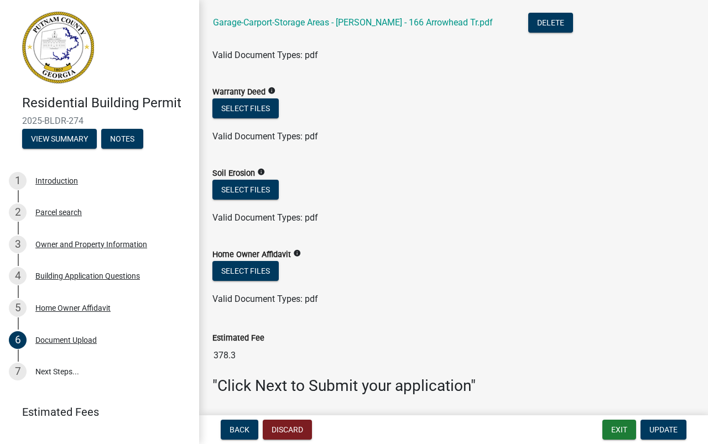
scroll to position [664, 0]
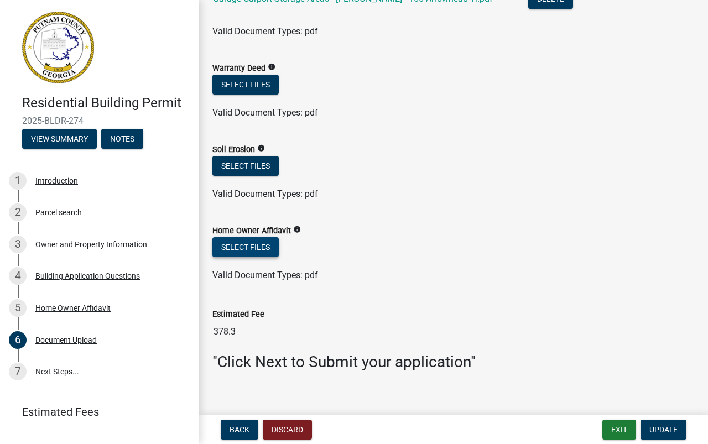
click at [248, 246] on button "Select files" at bounding box center [245, 247] width 66 height 20
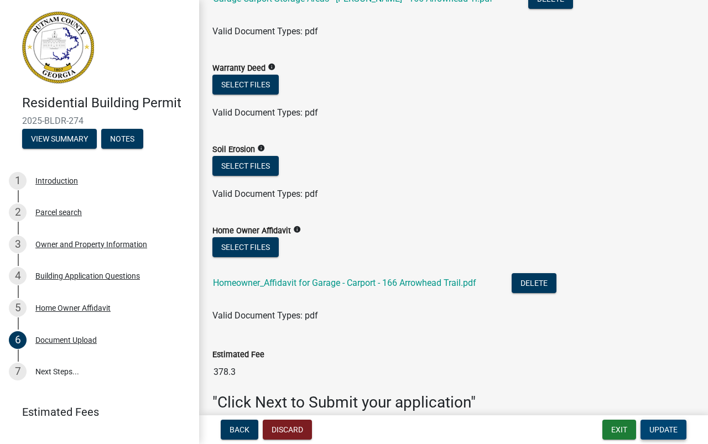
click at [654, 430] on span "Update" at bounding box center [663, 429] width 28 height 9
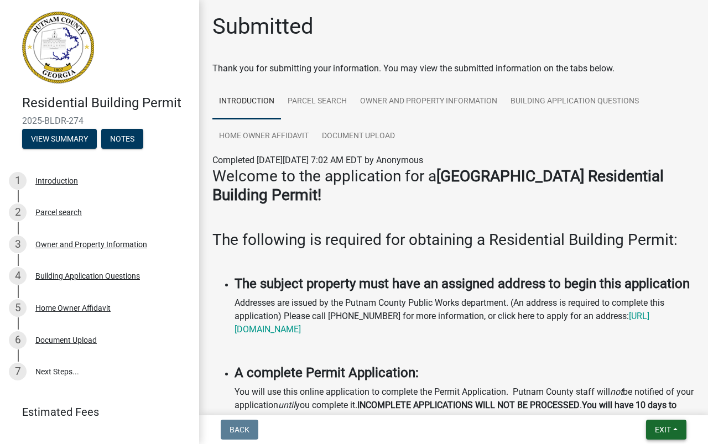
click at [661, 430] on span "Exit" at bounding box center [663, 429] width 16 height 9
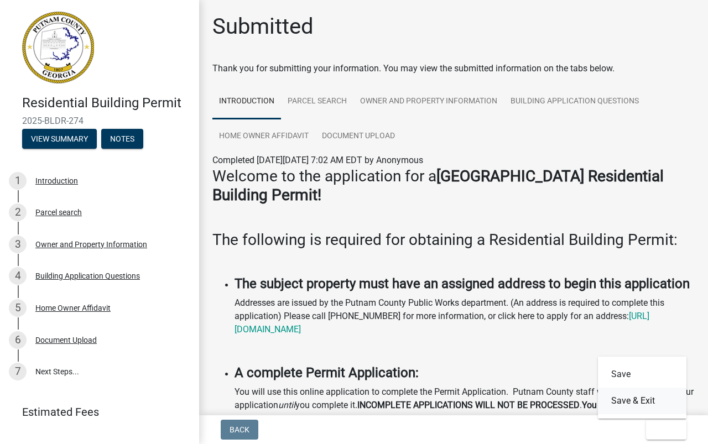
click at [633, 403] on button "Save & Exit" at bounding box center [642, 401] width 88 height 27
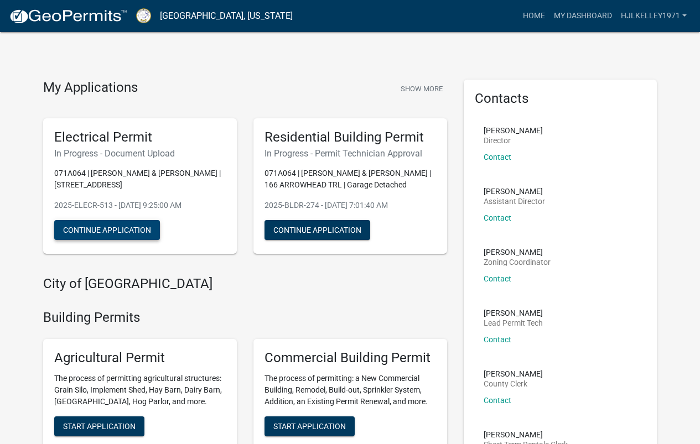
click at [131, 231] on button "Continue Application" at bounding box center [107, 230] width 106 height 20
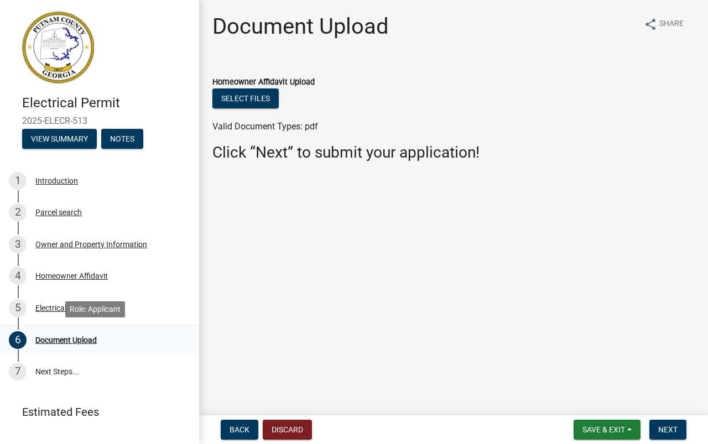
click at [64, 339] on div "Document Upload" at bounding box center [65, 340] width 61 height 8
click at [248, 95] on button "Select files" at bounding box center [245, 98] width 66 height 20
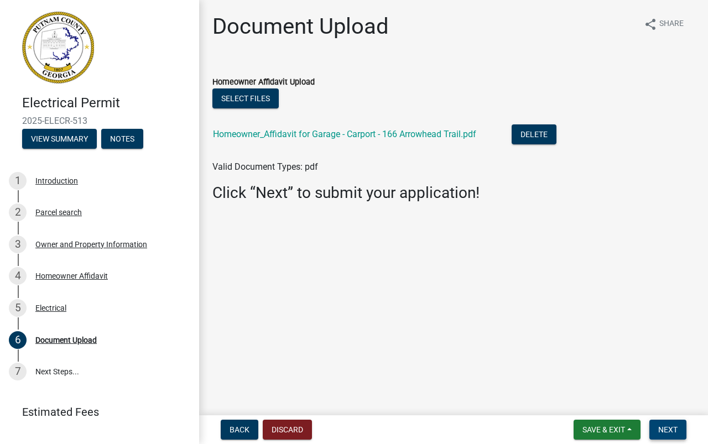
click at [661, 429] on span "Next" at bounding box center [667, 429] width 19 height 9
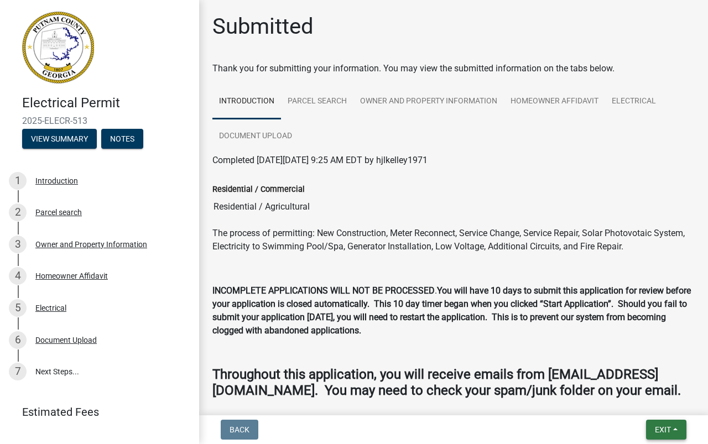
click at [657, 431] on span "Exit" at bounding box center [663, 429] width 16 height 9
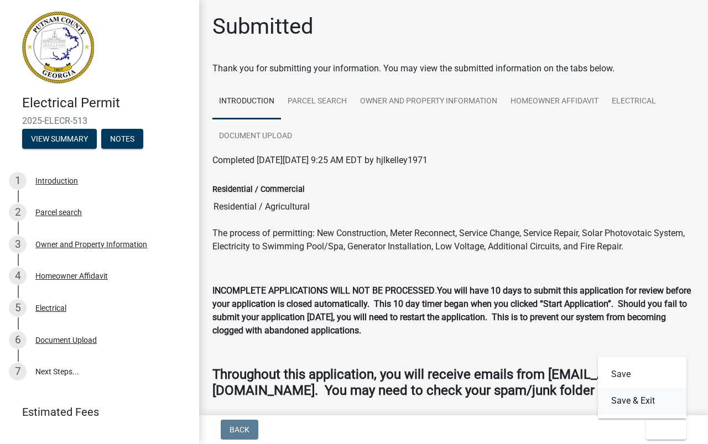
click at [635, 403] on button "Save & Exit" at bounding box center [642, 401] width 88 height 27
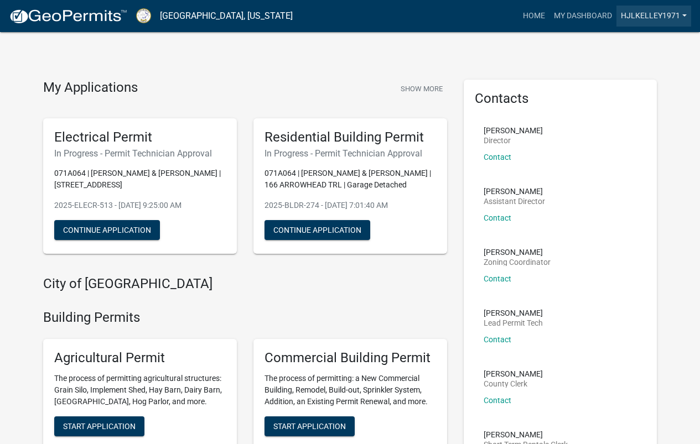
click at [680, 15] on link "hjlkelley1971" at bounding box center [653, 16] width 75 height 21
click at [634, 85] on link "Logout" at bounding box center [646, 81] width 88 height 27
